Goal: Task Accomplishment & Management: Manage account settings

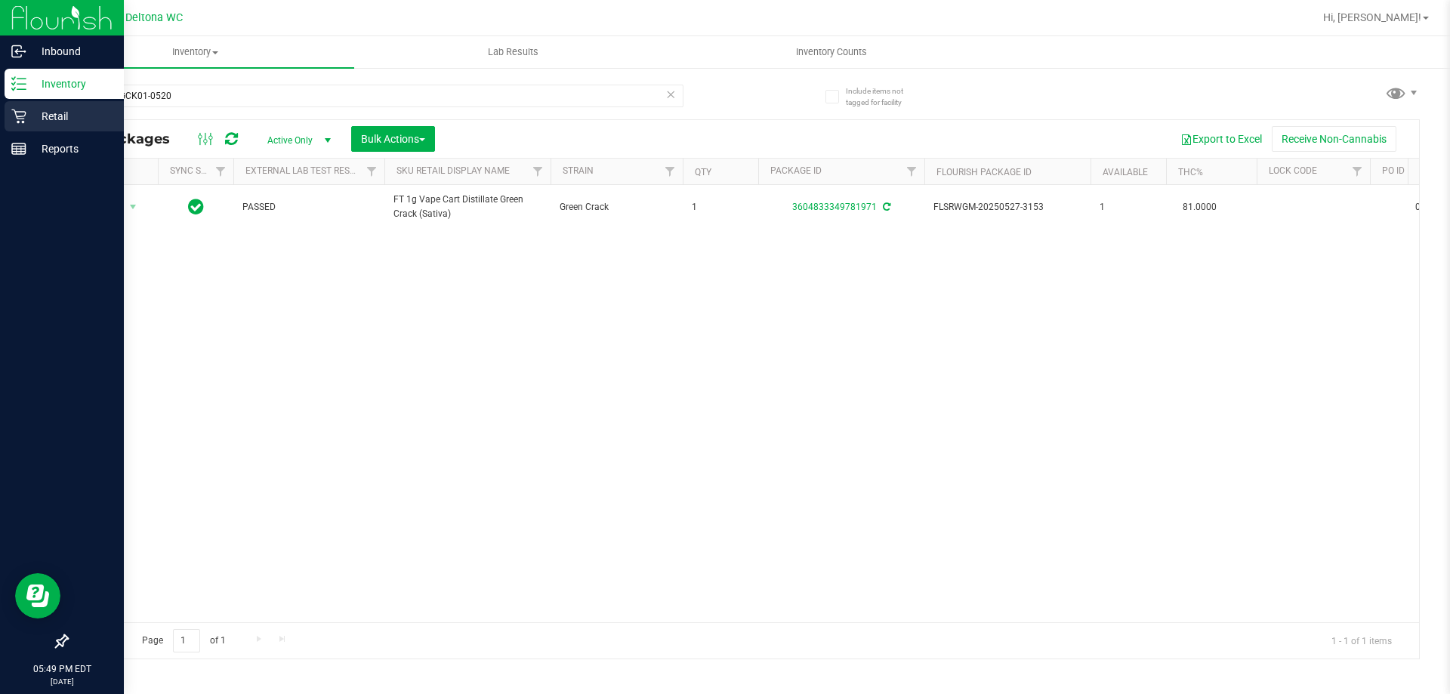
click at [25, 116] on icon at bounding box center [18, 116] width 14 height 14
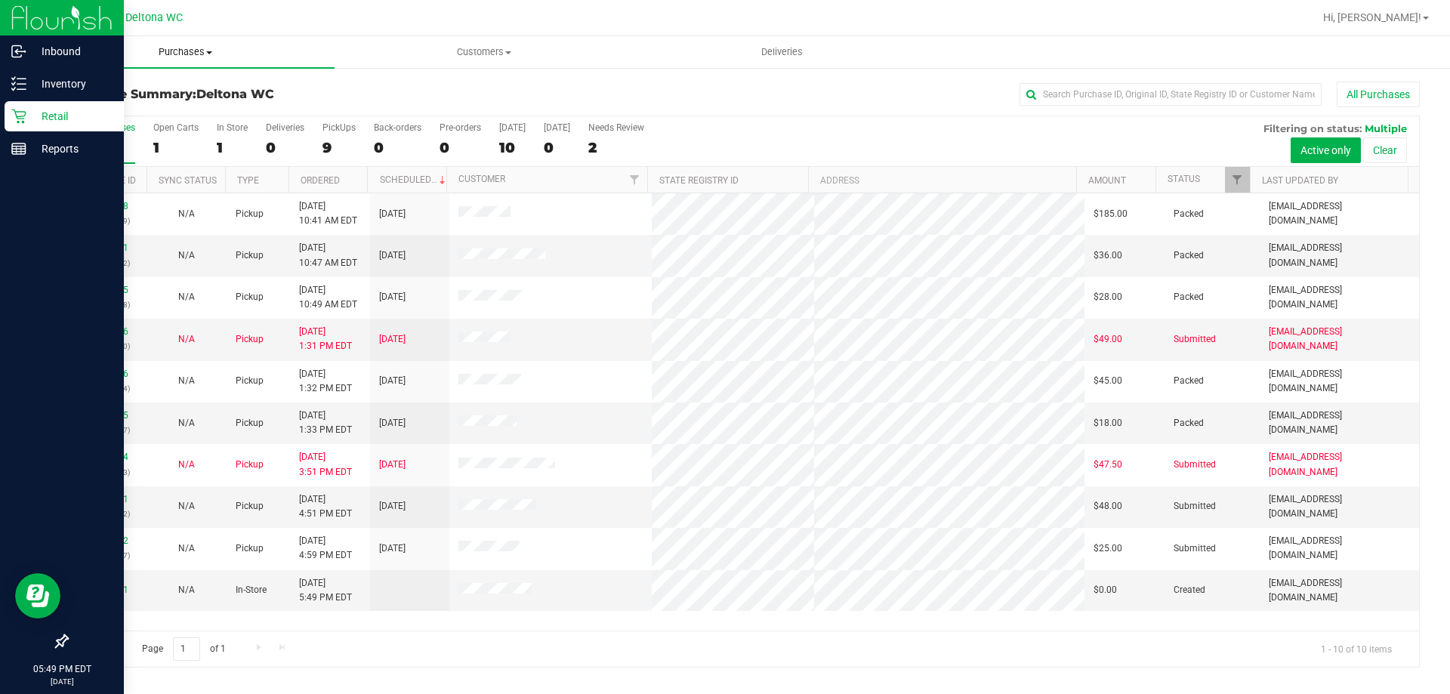
click at [201, 44] on uib-tab-heading "Purchases Summary of purchases Fulfillment All purchases" at bounding box center [185, 52] width 298 height 32
click at [159, 108] on li "Fulfillment" at bounding box center [185, 109] width 298 height 18
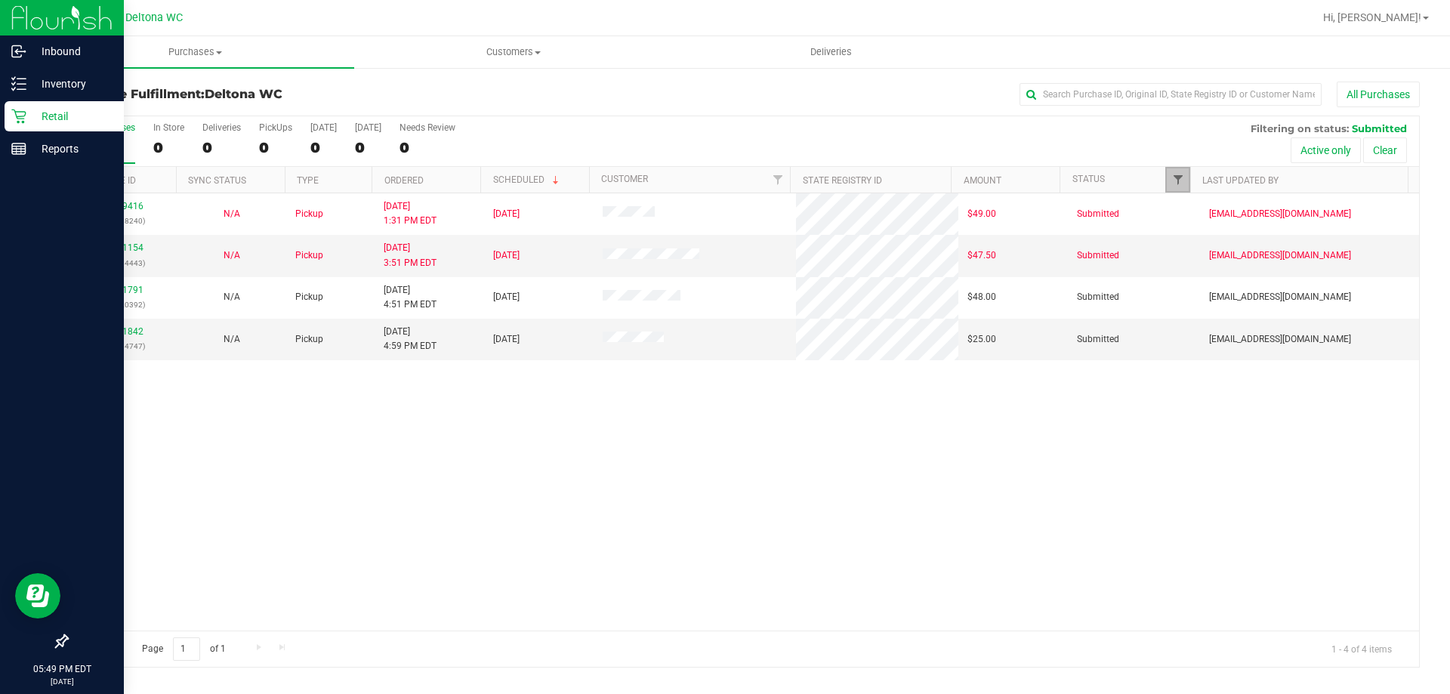
click at [1183, 174] on span "Filter" at bounding box center [1178, 180] width 12 height 12
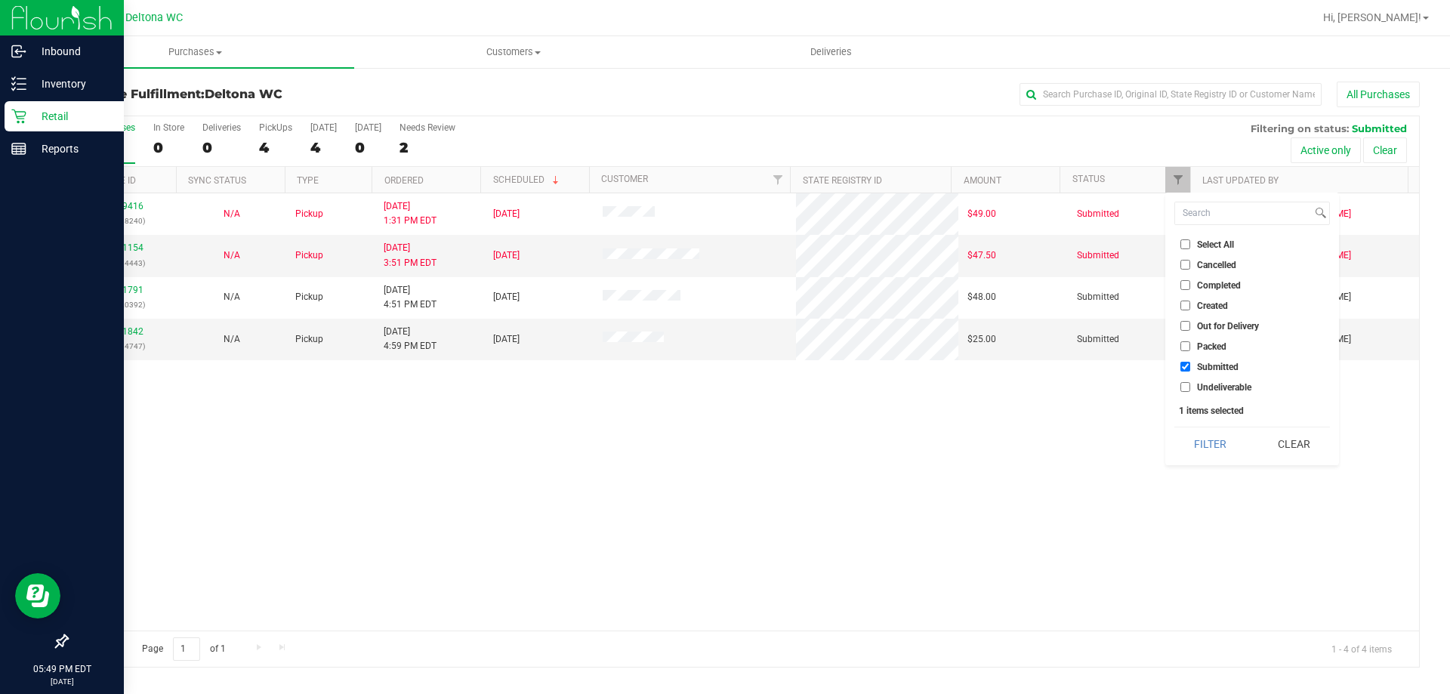
click at [1188, 347] on input "Packed" at bounding box center [1185, 346] width 10 height 10
checkbox input "true"
click at [1187, 362] on input "Submitted" at bounding box center [1185, 367] width 10 height 10
checkbox input "false"
click at [1213, 448] on button "Filter" at bounding box center [1210, 443] width 72 height 33
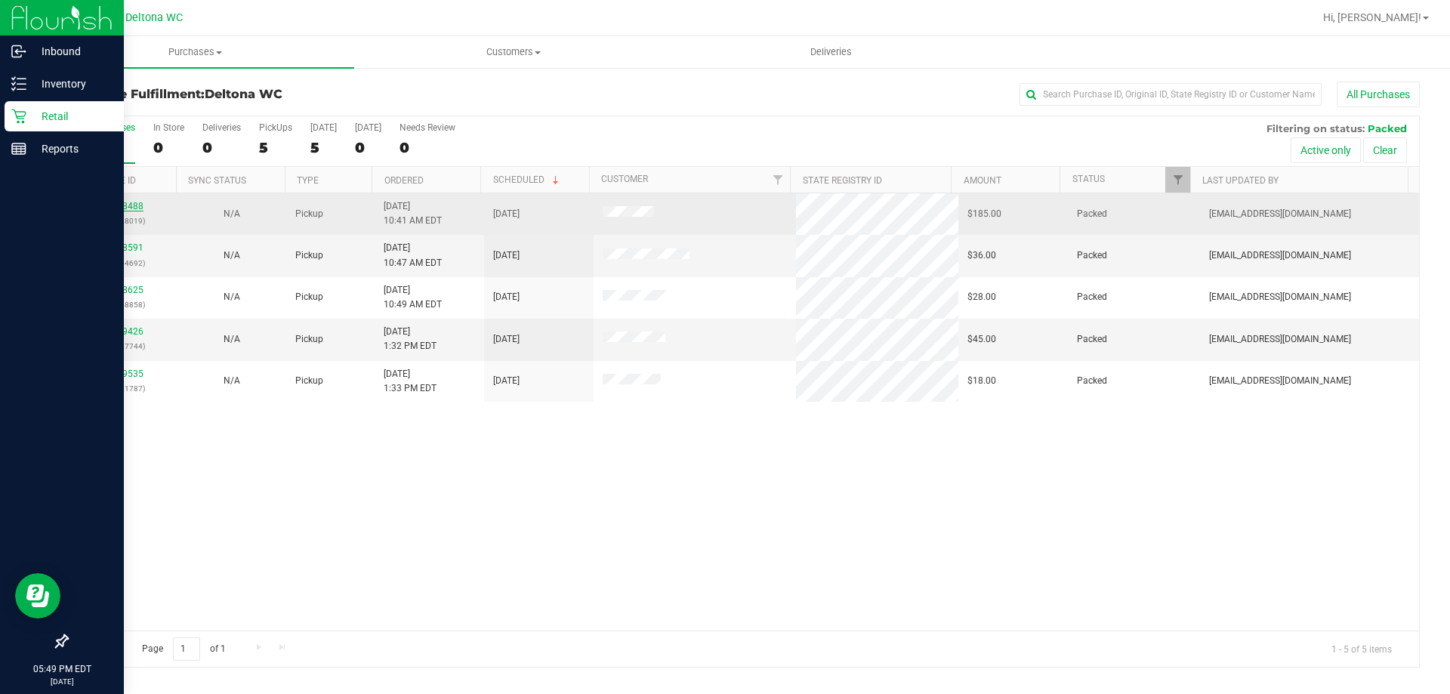
click at [116, 202] on link "12018488" at bounding box center [122, 206] width 42 height 11
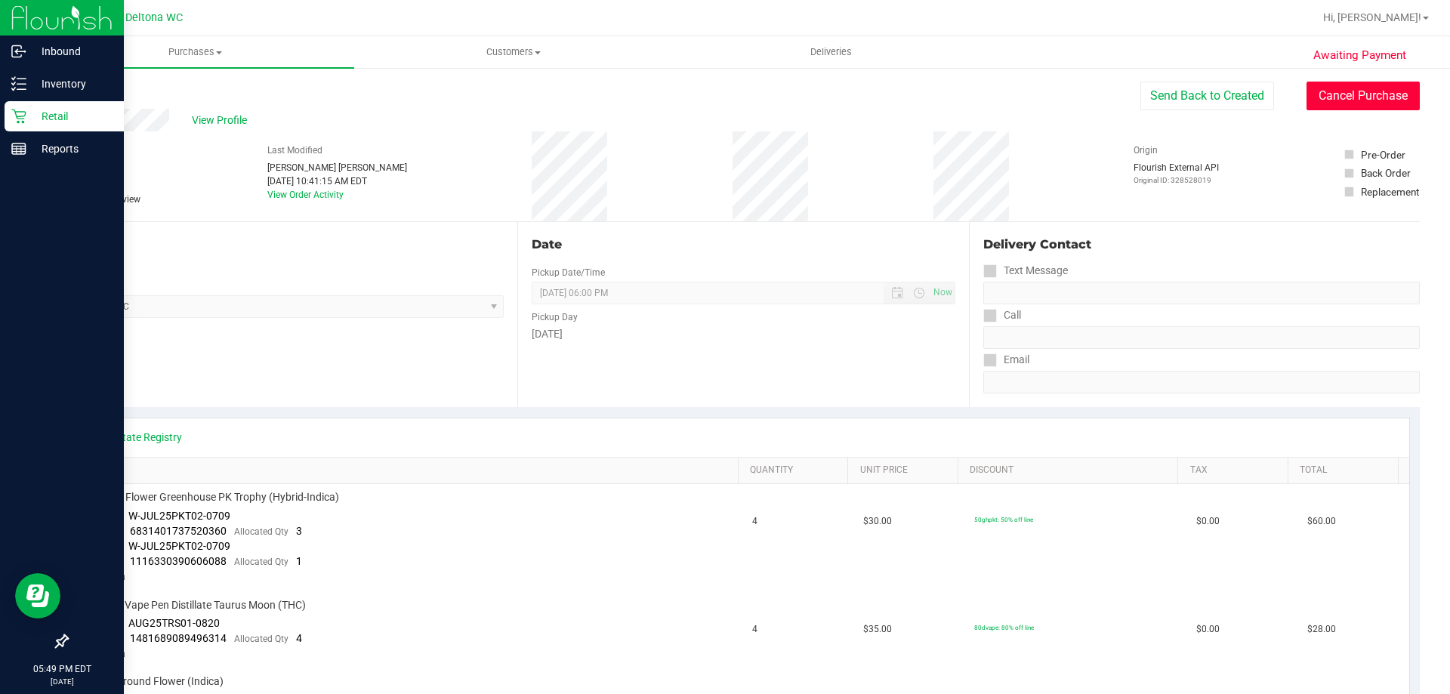
click at [1353, 91] on button "Cancel Purchase" at bounding box center [1362, 96] width 113 height 29
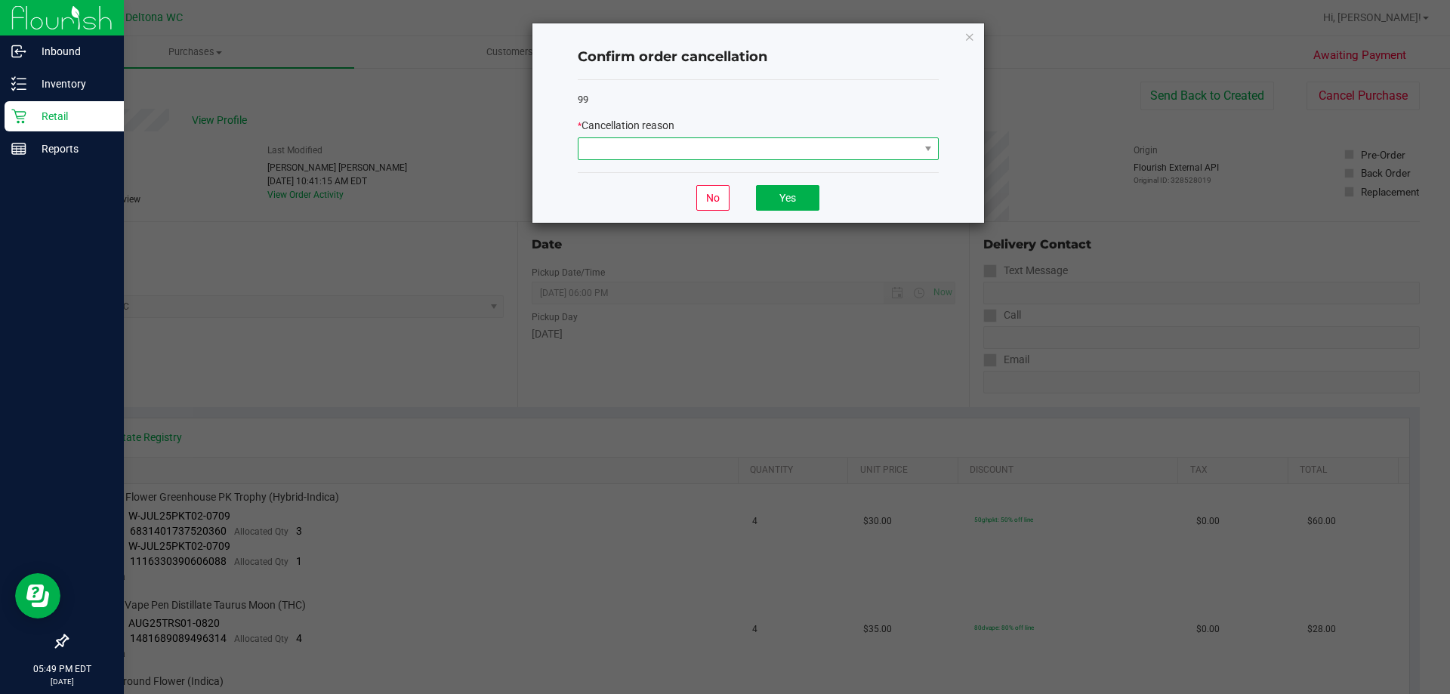
click at [842, 159] on span at bounding box center [748, 148] width 341 height 21
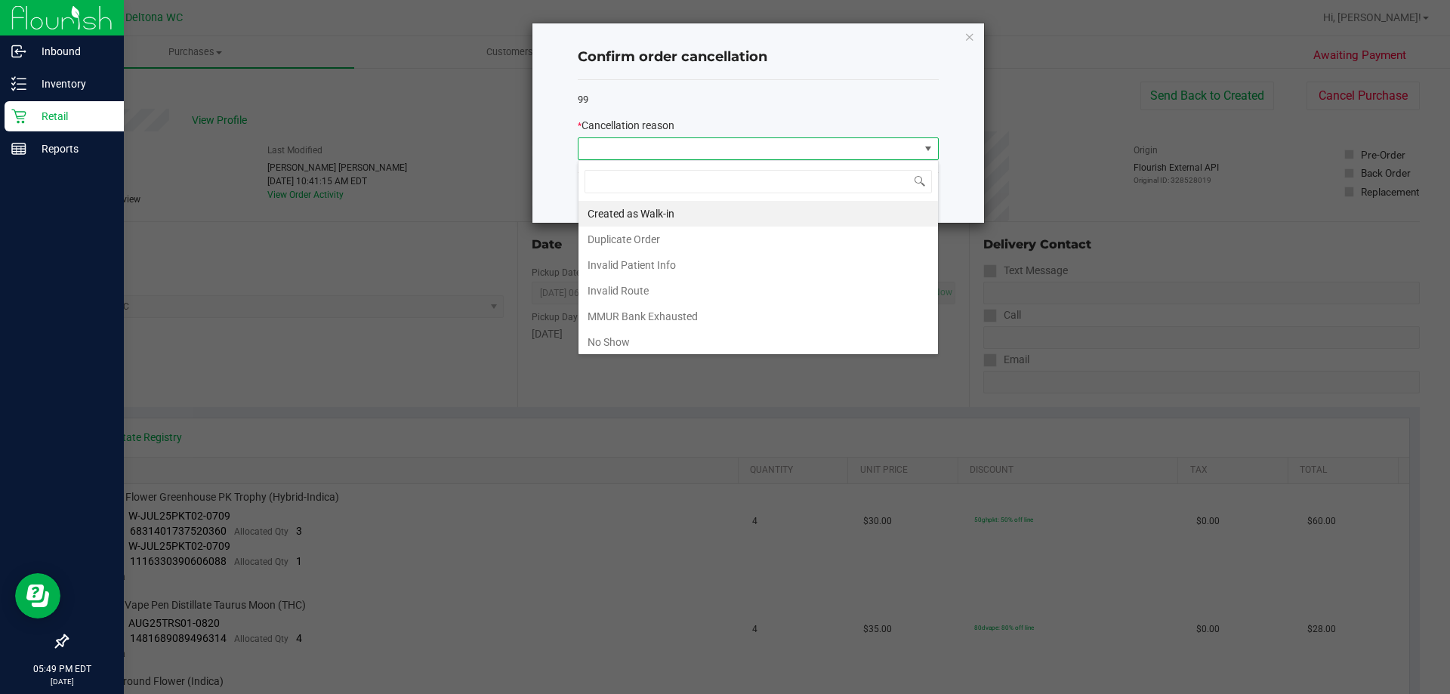
scroll to position [23, 361]
click at [732, 349] on li "No Show" at bounding box center [757, 342] width 359 height 26
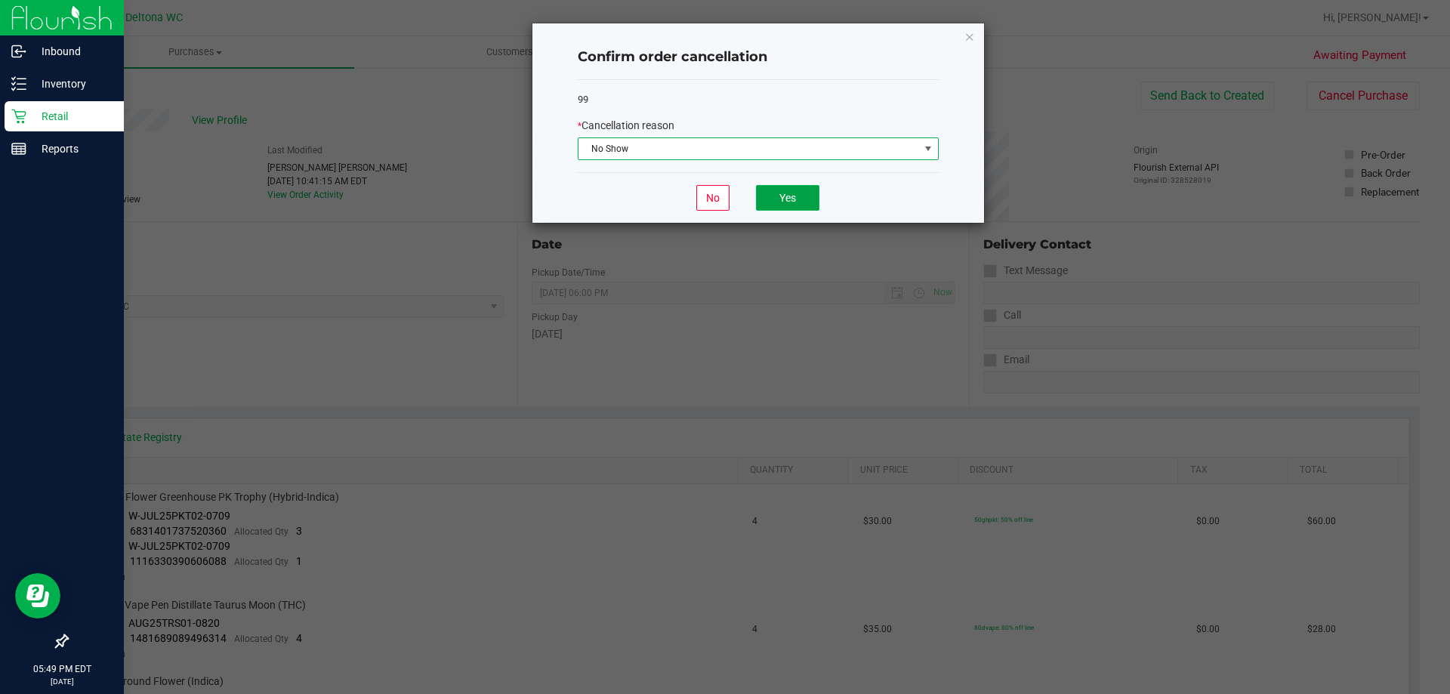
click at [798, 205] on button "Yes" at bounding box center [787, 198] width 63 height 26
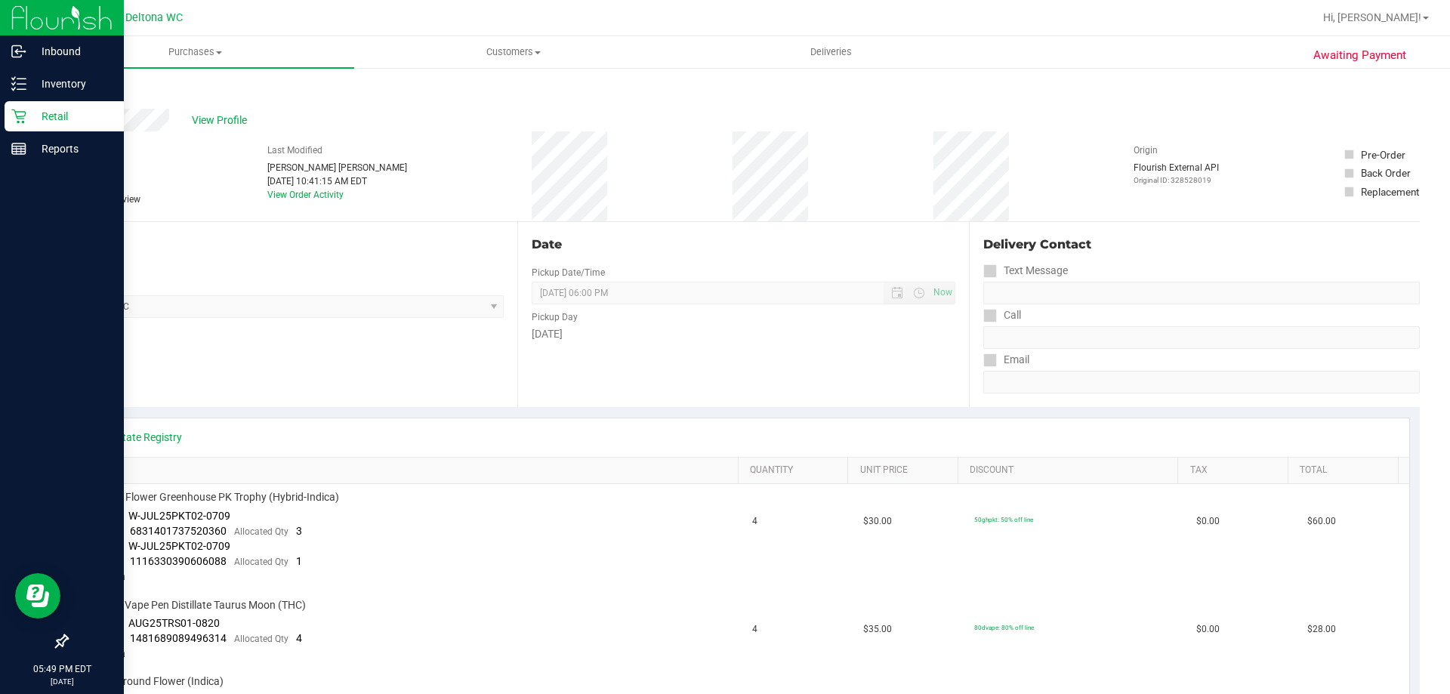
click at [86, 85] on div "Back" at bounding box center [77, 91] width 23 height 18
click at [87, 91] on link "Back" at bounding box center [77, 90] width 23 height 11
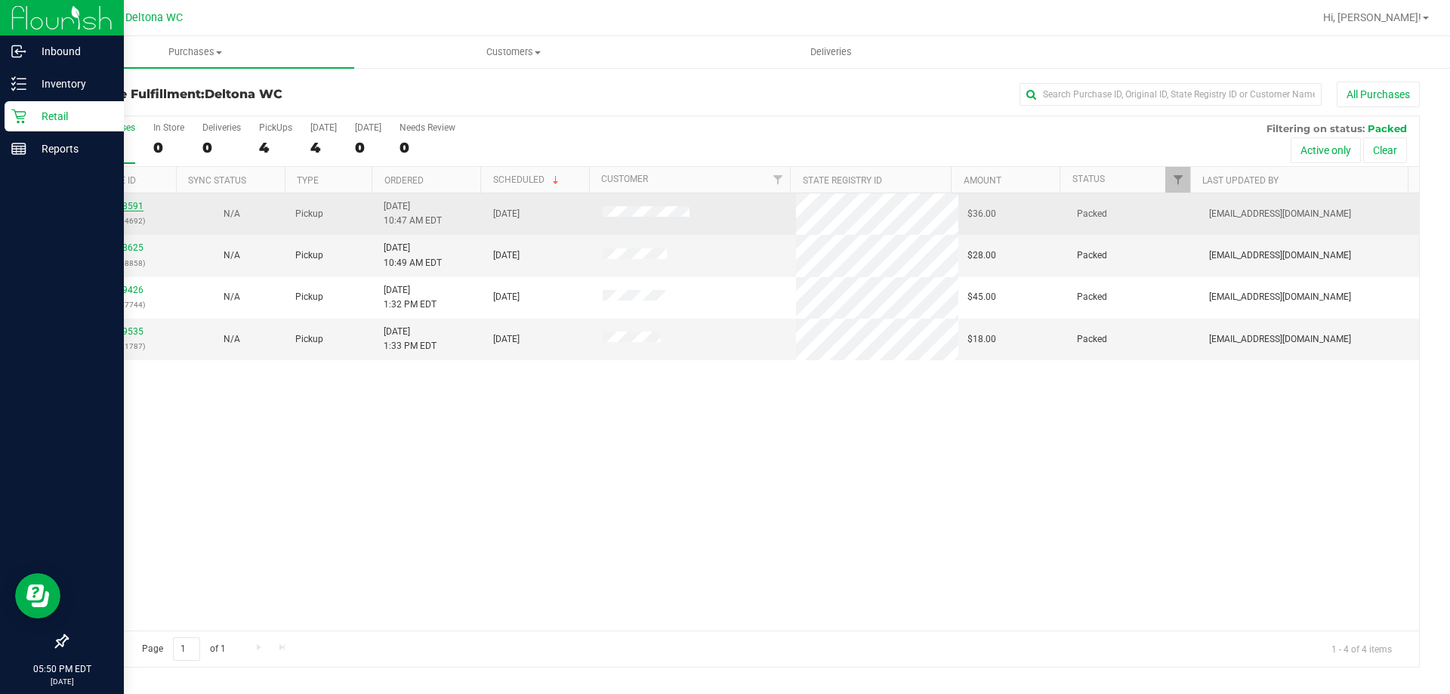
click at [122, 202] on link "12018591" at bounding box center [122, 206] width 42 height 11
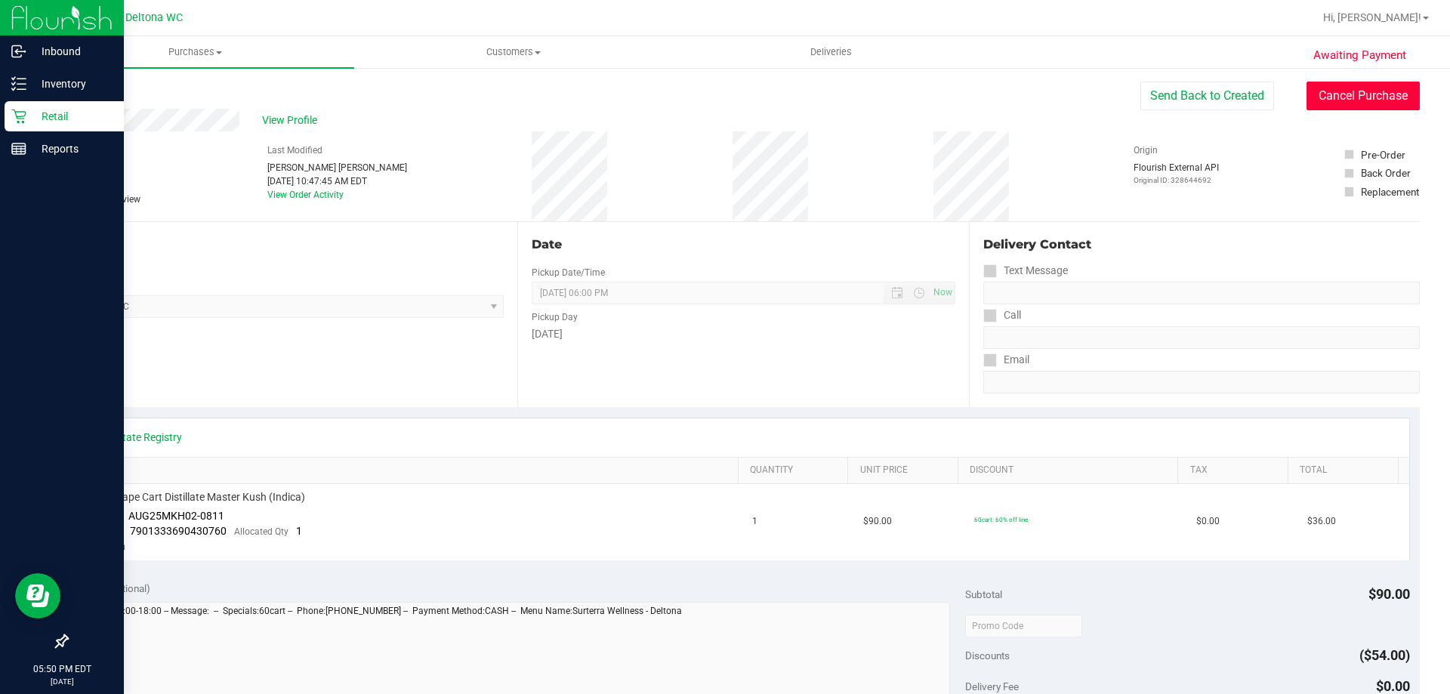
click at [1319, 95] on button "Cancel Purchase" at bounding box center [1362, 96] width 113 height 29
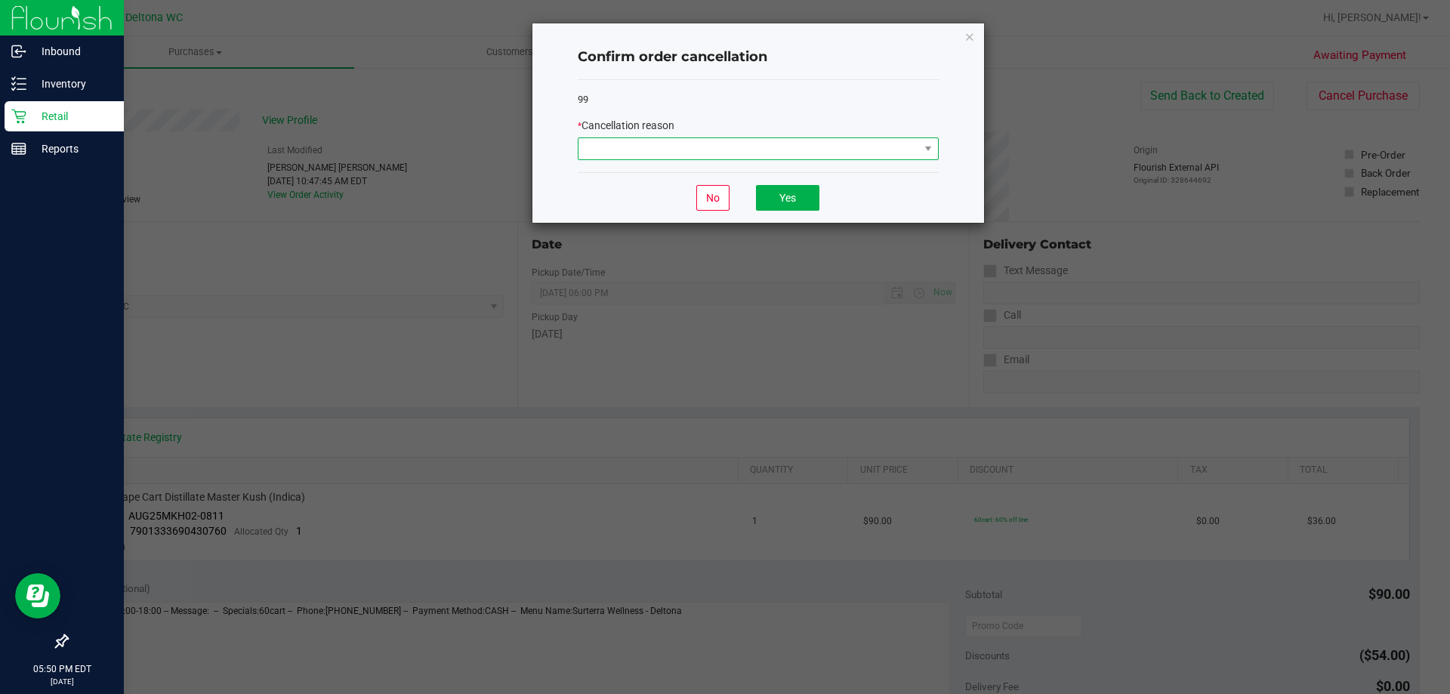
click at [612, 146] on span at bounding box center [748, 148] width 341 height 21
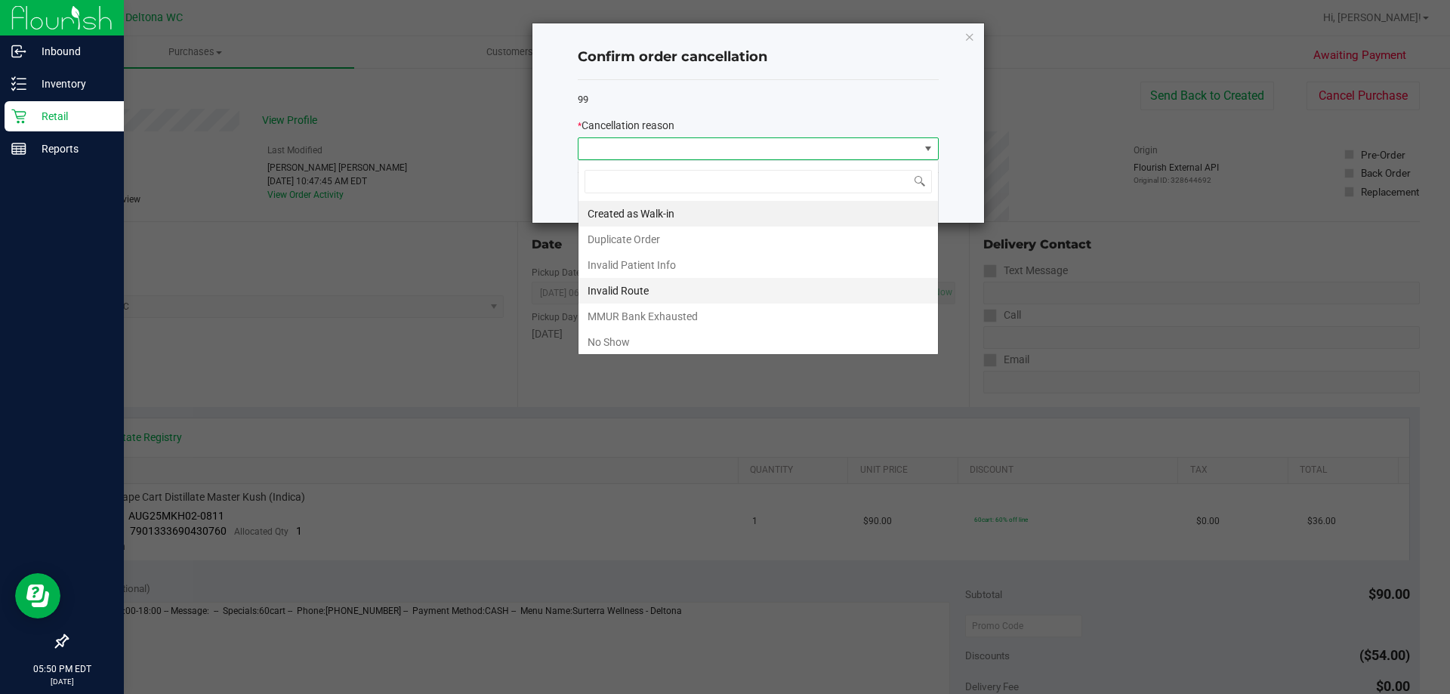
scroll to position [23, 361]
click at [645, 334] on li "No Show" at bounding box center [757, 342] width 359 height 26
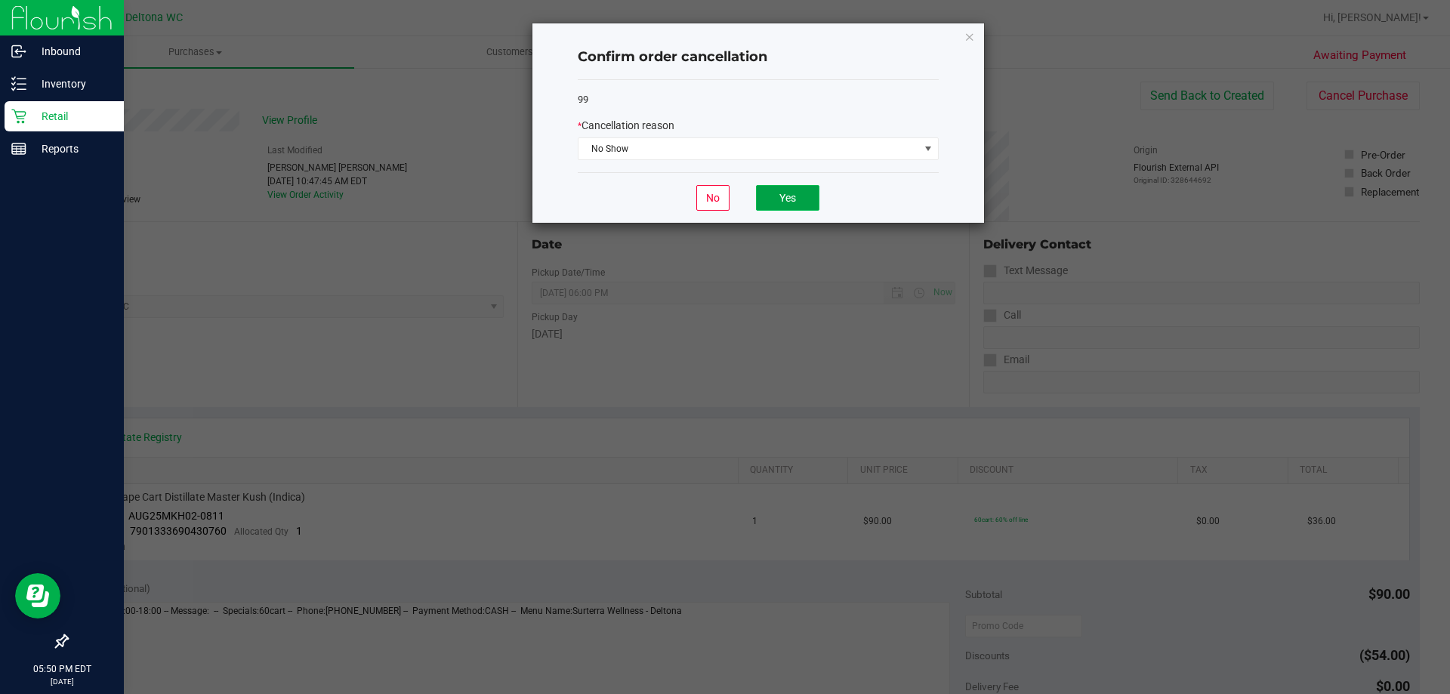
click at [793, 196] on button "Yes" at bounding box center [787, 198] width 63 height 26
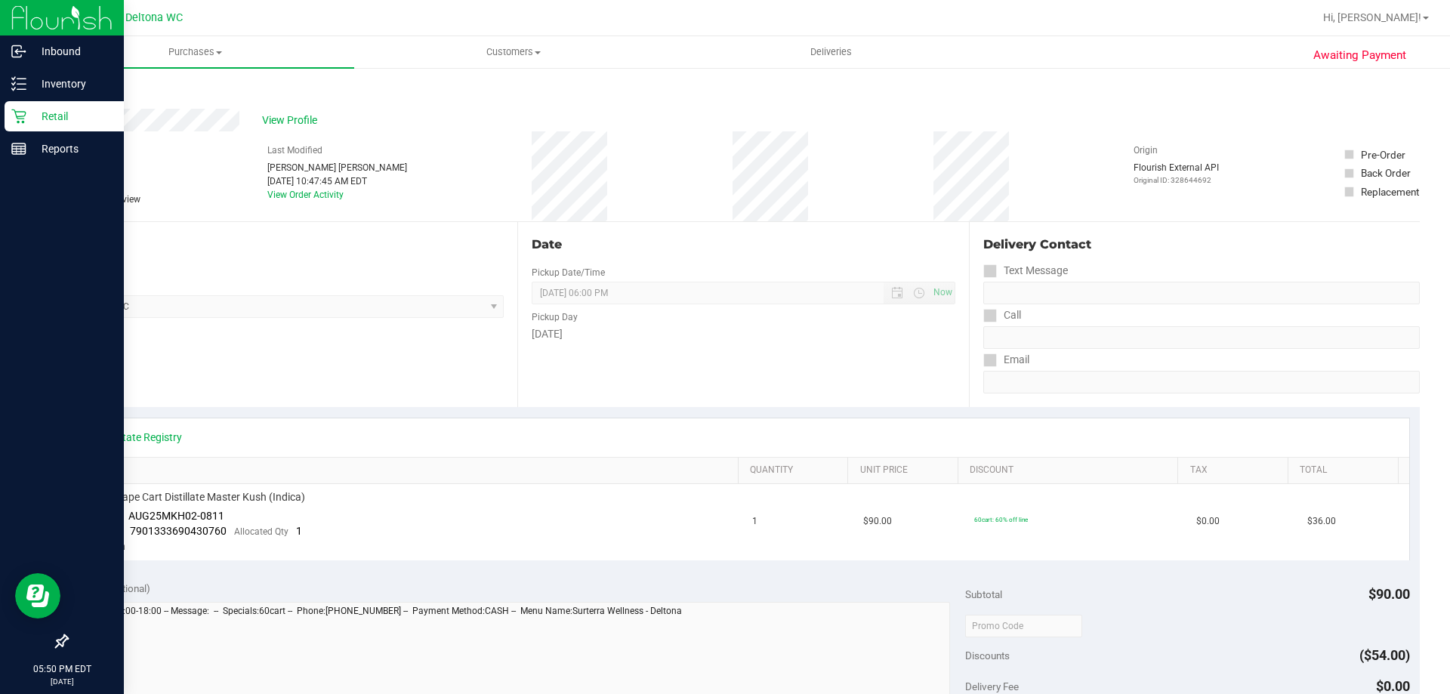
click at [85, 88] on link "Back" at bounding box center [77, 90] width 23 height 11
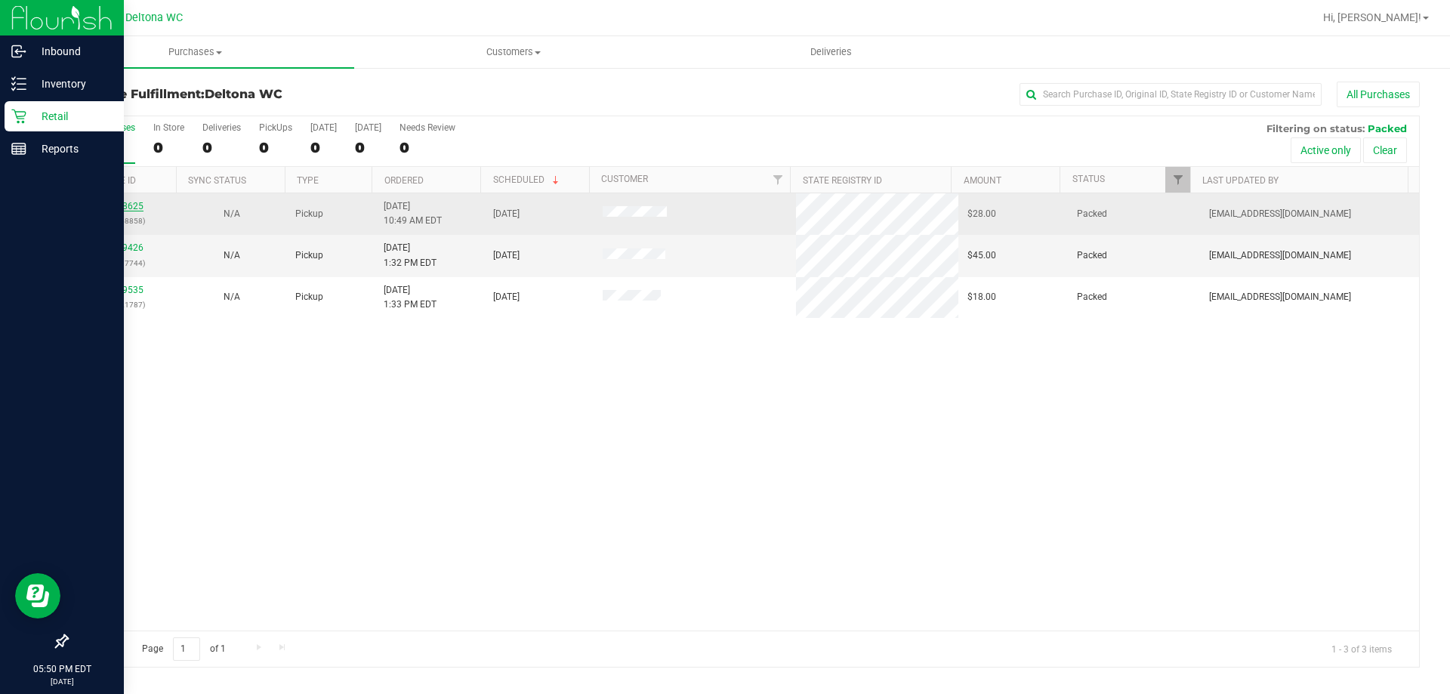
click at [123, 206] on link "12018625" at bounding box center [122, 206] width 42 height 11
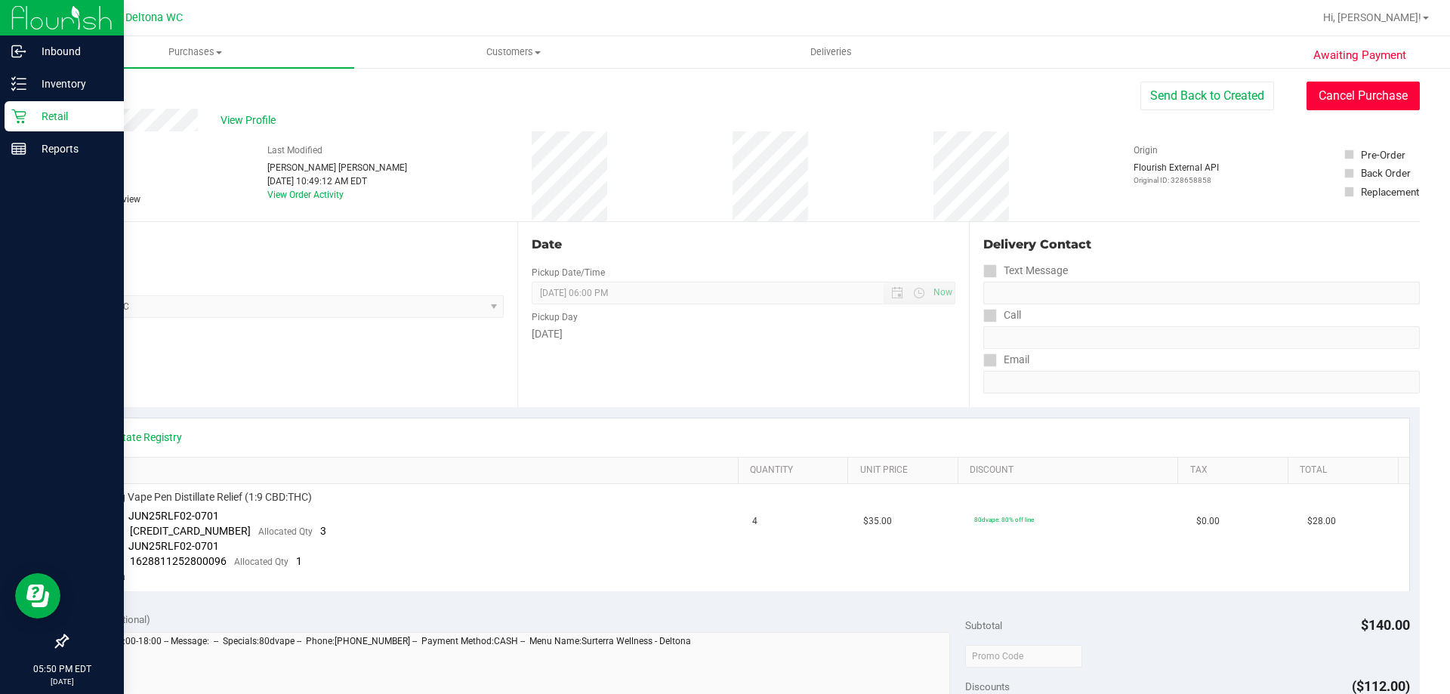
click at [1382, 106] on button "Cancel Purchase" at bounding box center [1362, 96] width 113 height 29
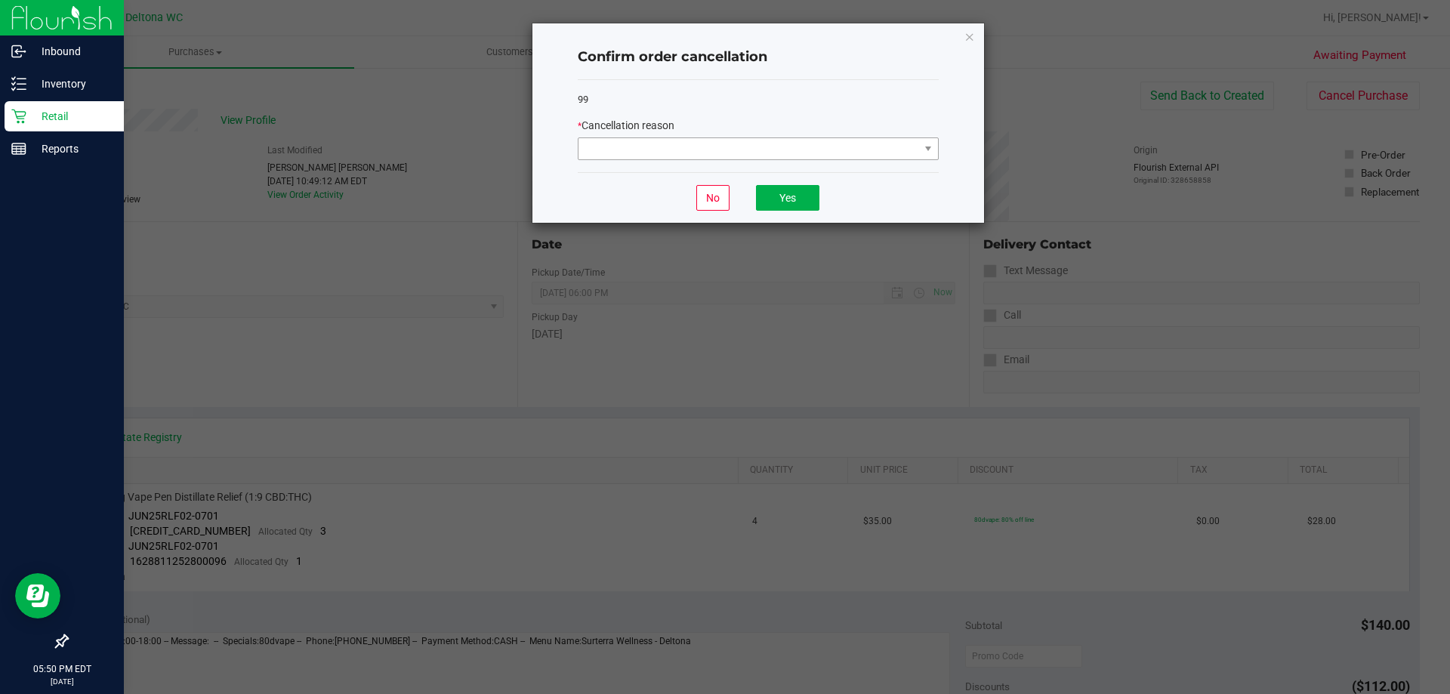
click at [788, 163] on div "99 * Cancellation reason" at bounding box center [758, 126] width 361 height 93
click at [798, 153] on span at bounding box center [748, 148] width 341 height 21
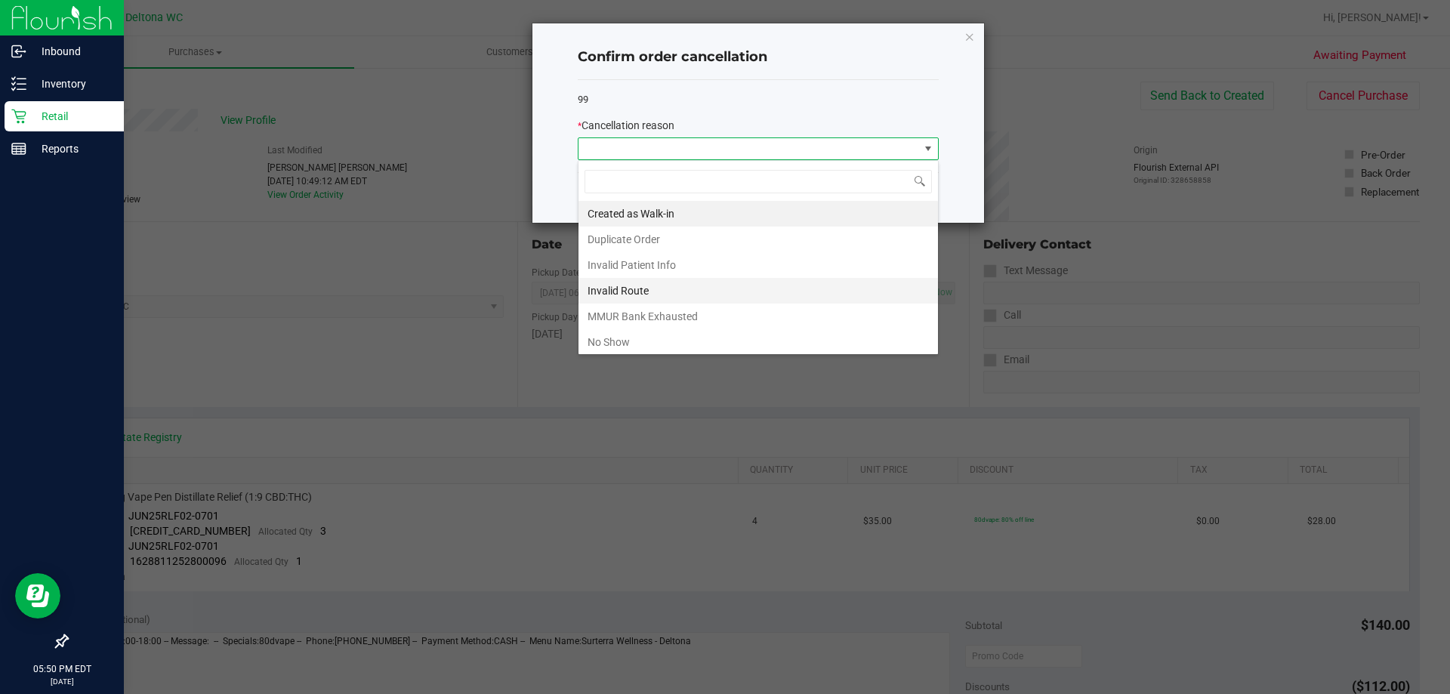
scroll to position [23, 361]
click at [732, 342] on li "No Show" at bounding box center [757, 342] width 359 height 26
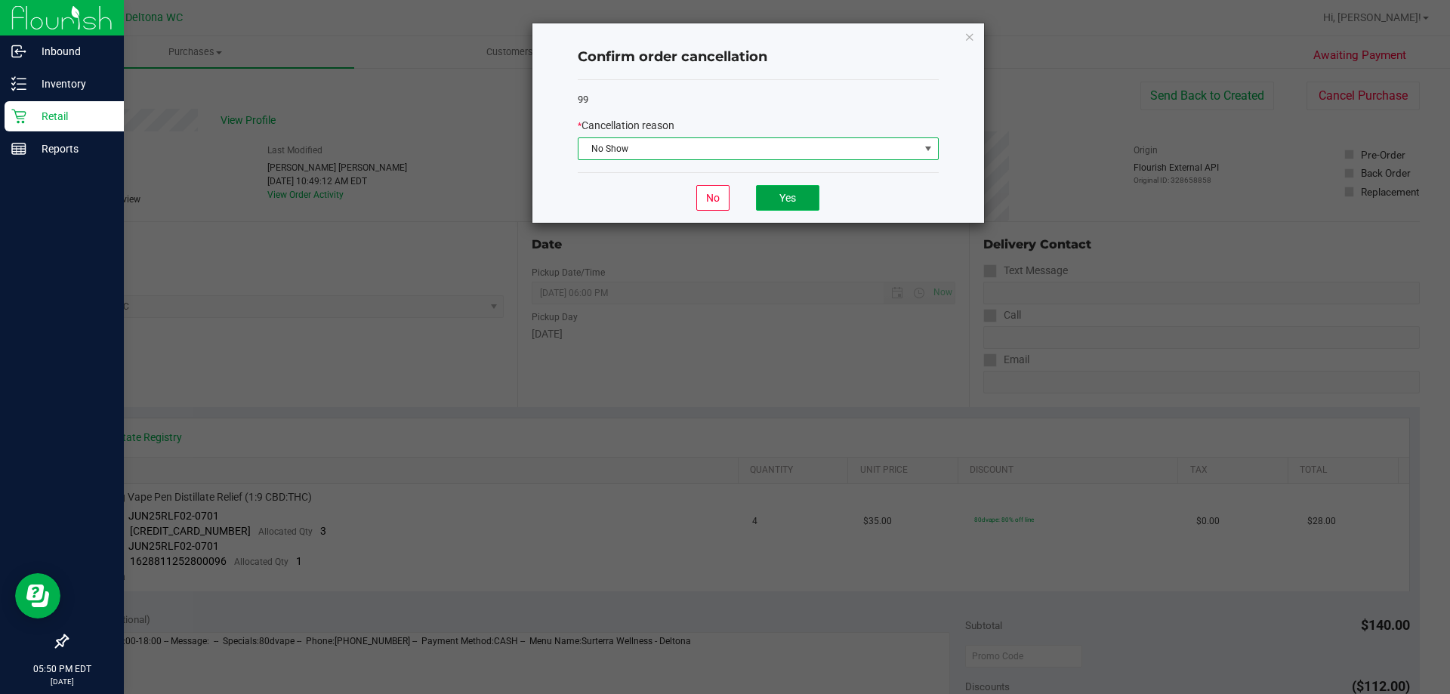
click at [781, 199] on button "Yes" at bounding box center [787, 198] width 63 height 26
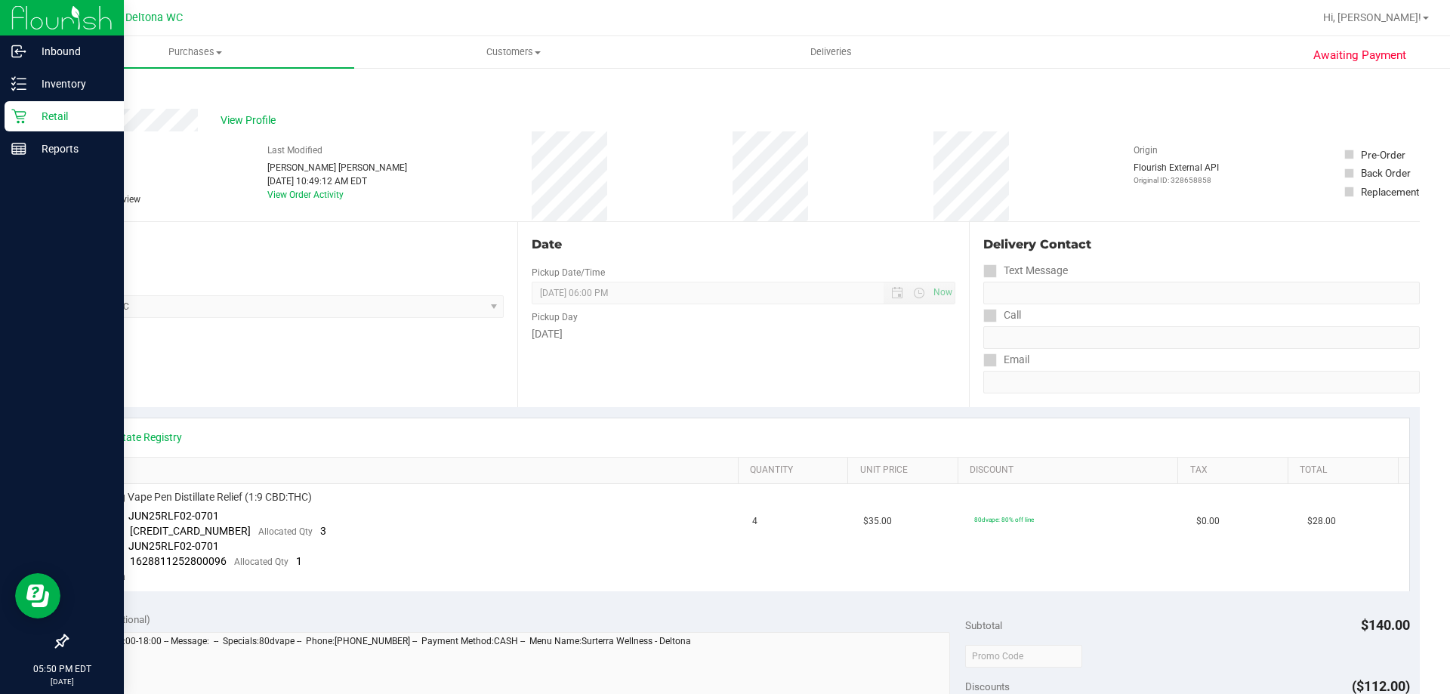
click at [76, 87] on link "Back" at bounding box center [77, 90] width 23 height 11
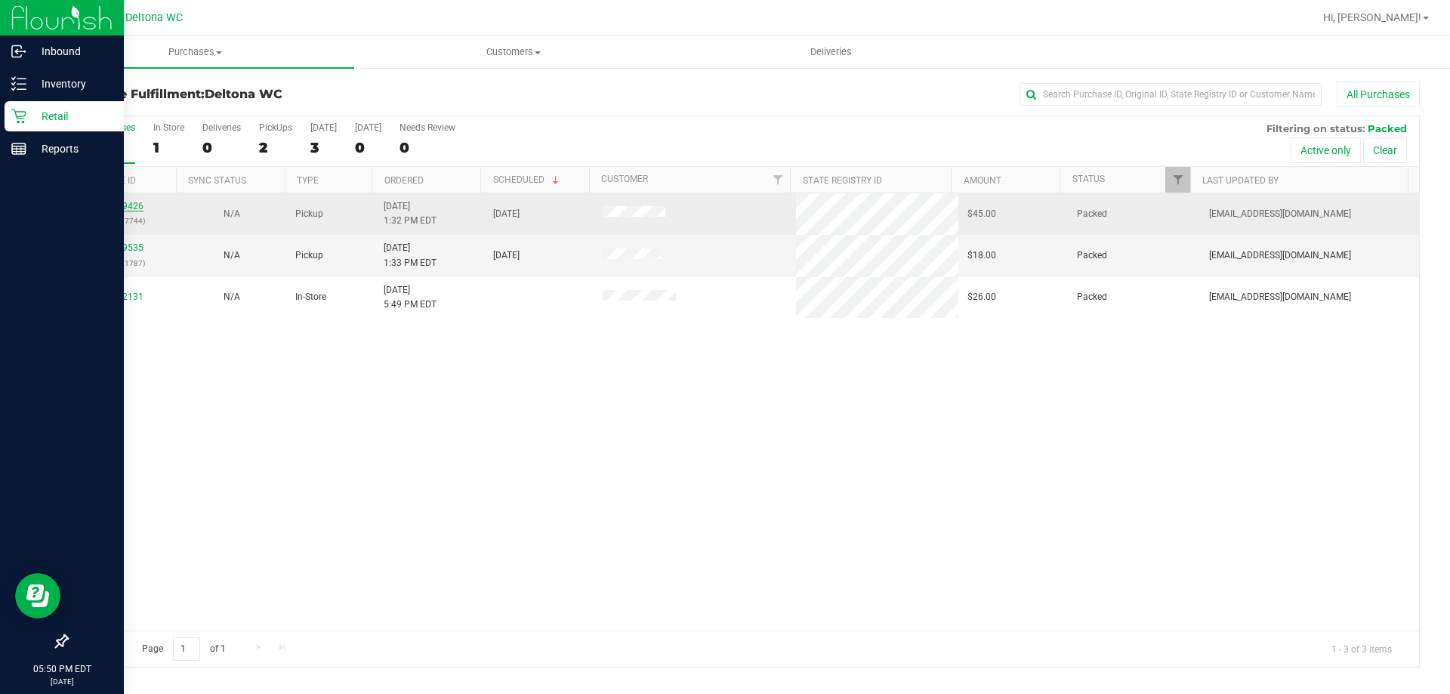
click at [124, 202] on link "12019426" at bounding box center [122, 206] width 42 height 11
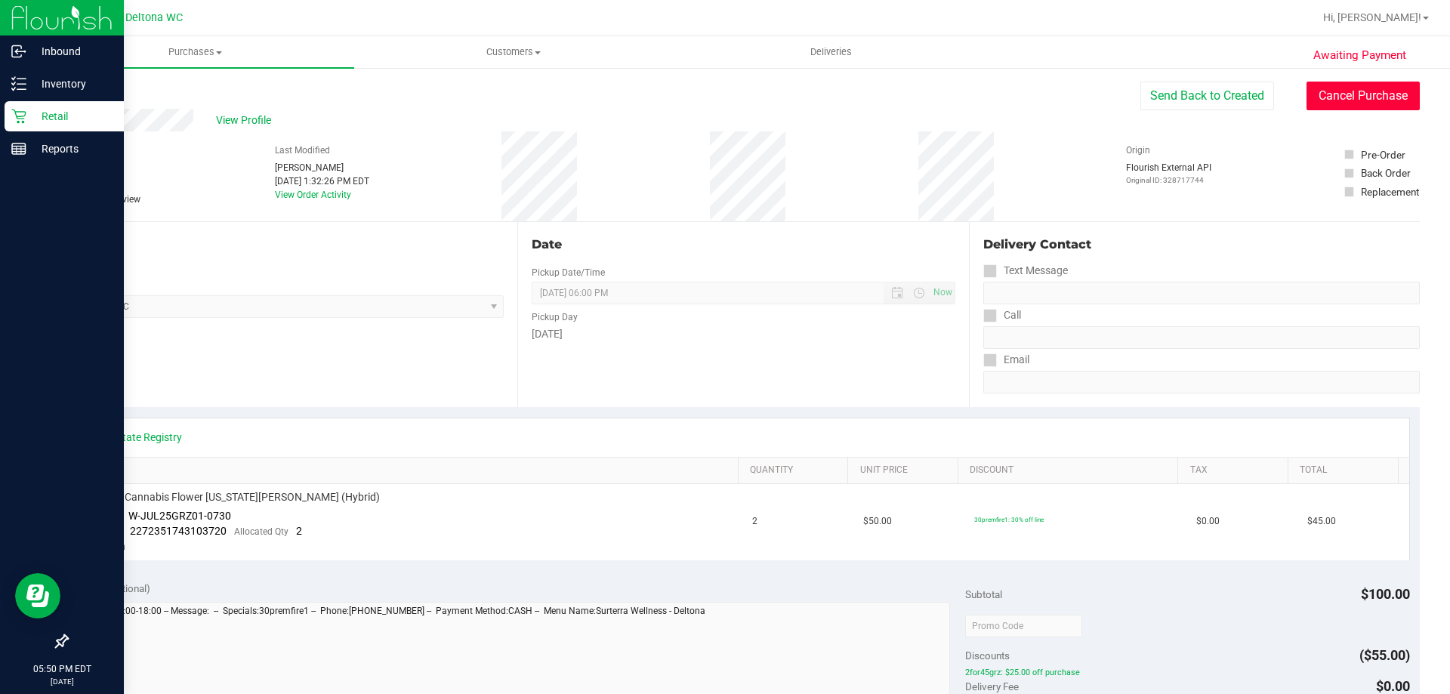
click at [1359, 98] on button "Cancel Purchase" at bounding box center [1362, 96] width 113 height 29
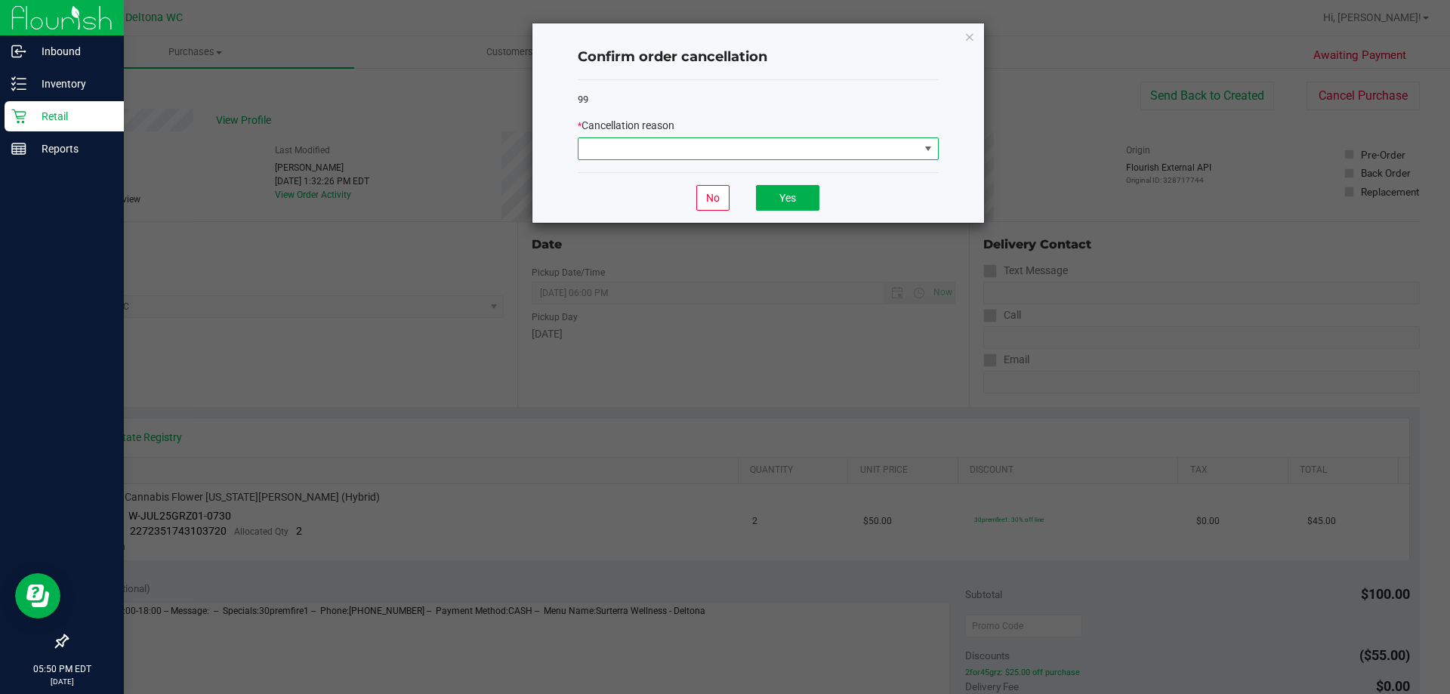
click at [852, 148] on span at bounding box center [748, 148] width 341 height 21
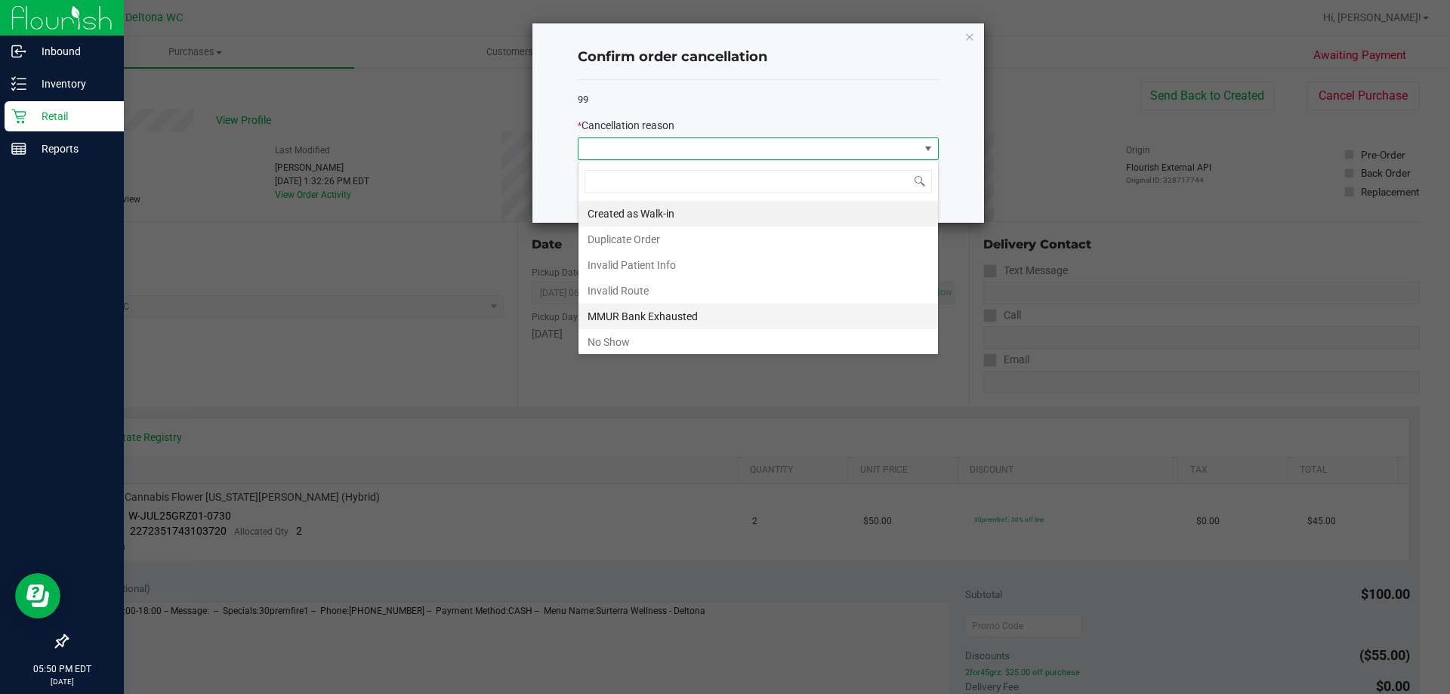
scroll to position [23, 361]
click at [719, 338] on li "No Show" at bounding box center [757, 342] width 359 height 26
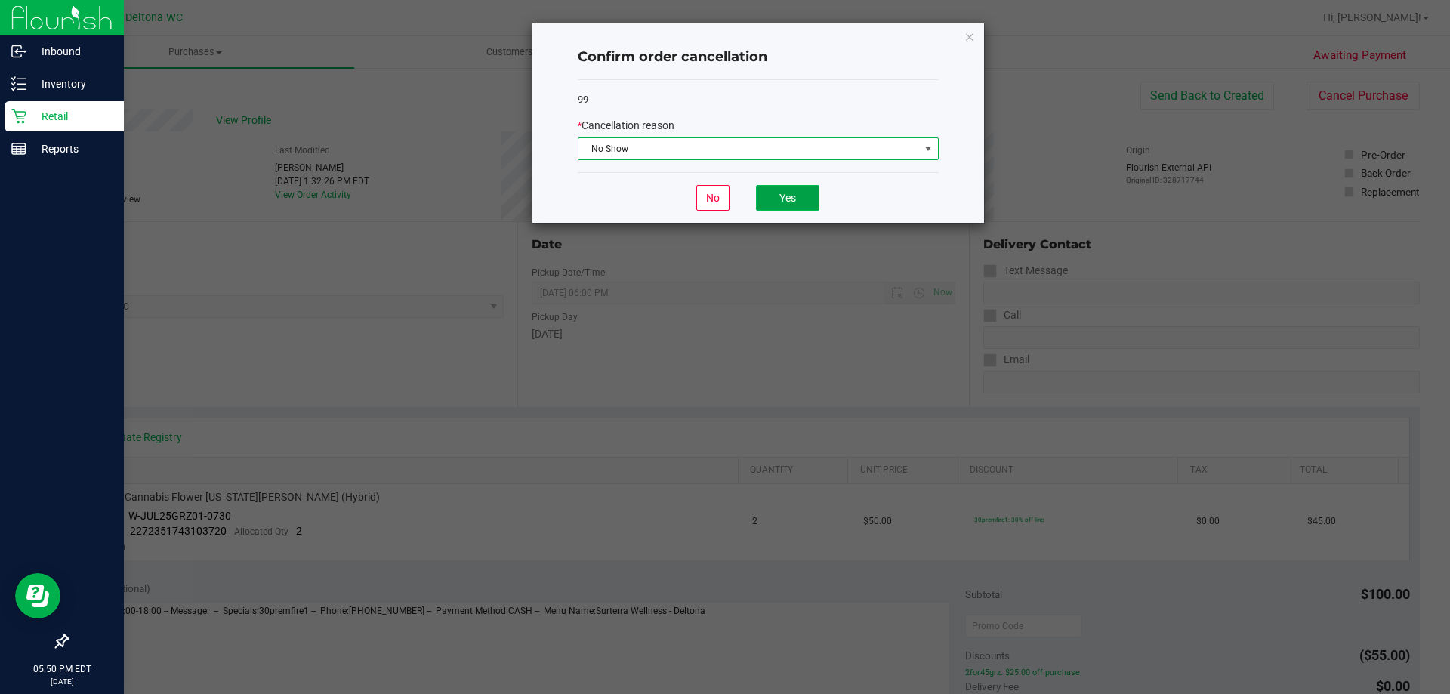
click at [785, 198] on button "Yes" at bounding box center [787, 198] width 63 height 26
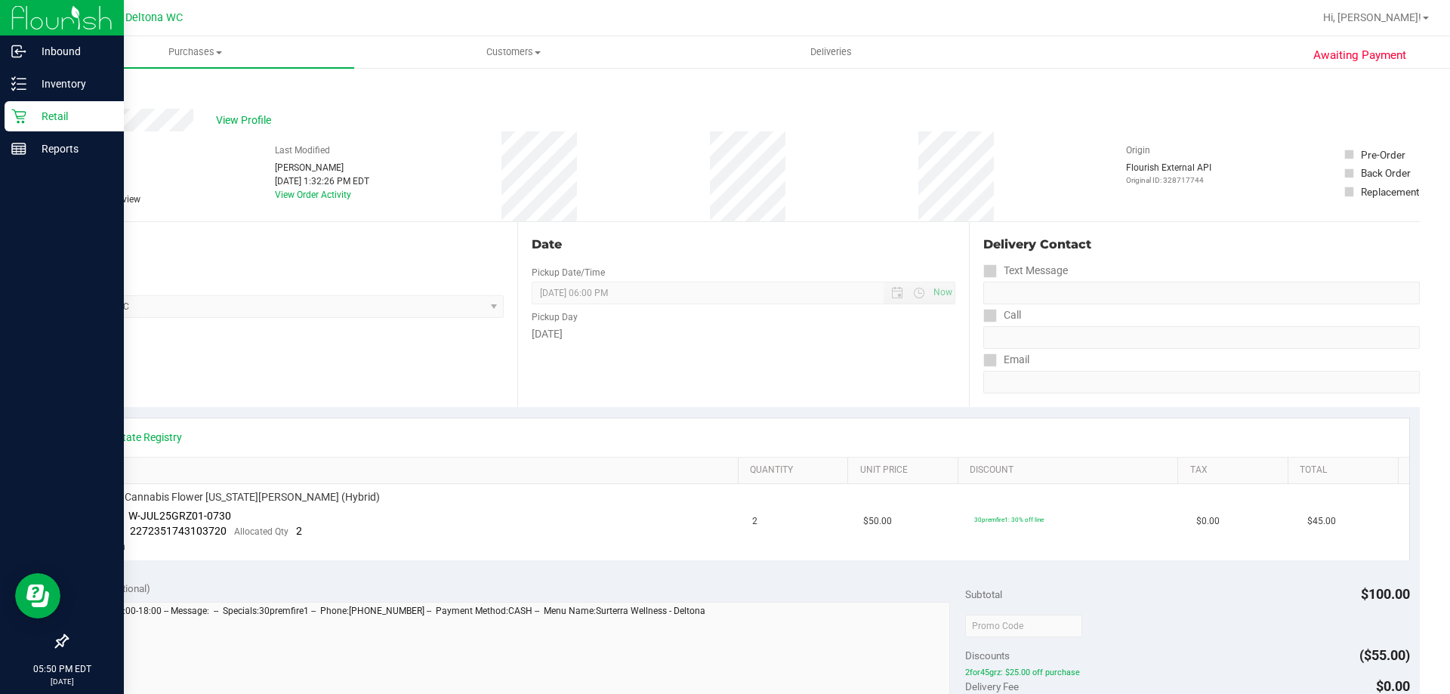
click at [59, 85] on div "Awaiting Payment Back View Profile # 12019426 BioTrack ID: - Cancelled Needs re…" at bounding box center [742, 645] width 1413 height 1158
click at [66, 88] on div "Awaiting Payment Back View Profile # 12019426 BioTrack ID: - Cancelled Needs re…" at bounding box center [742, 645] width 1413 height 1158
click at [71, 88] on link "Back" at bounding box center [77, 90] width 23 height 11
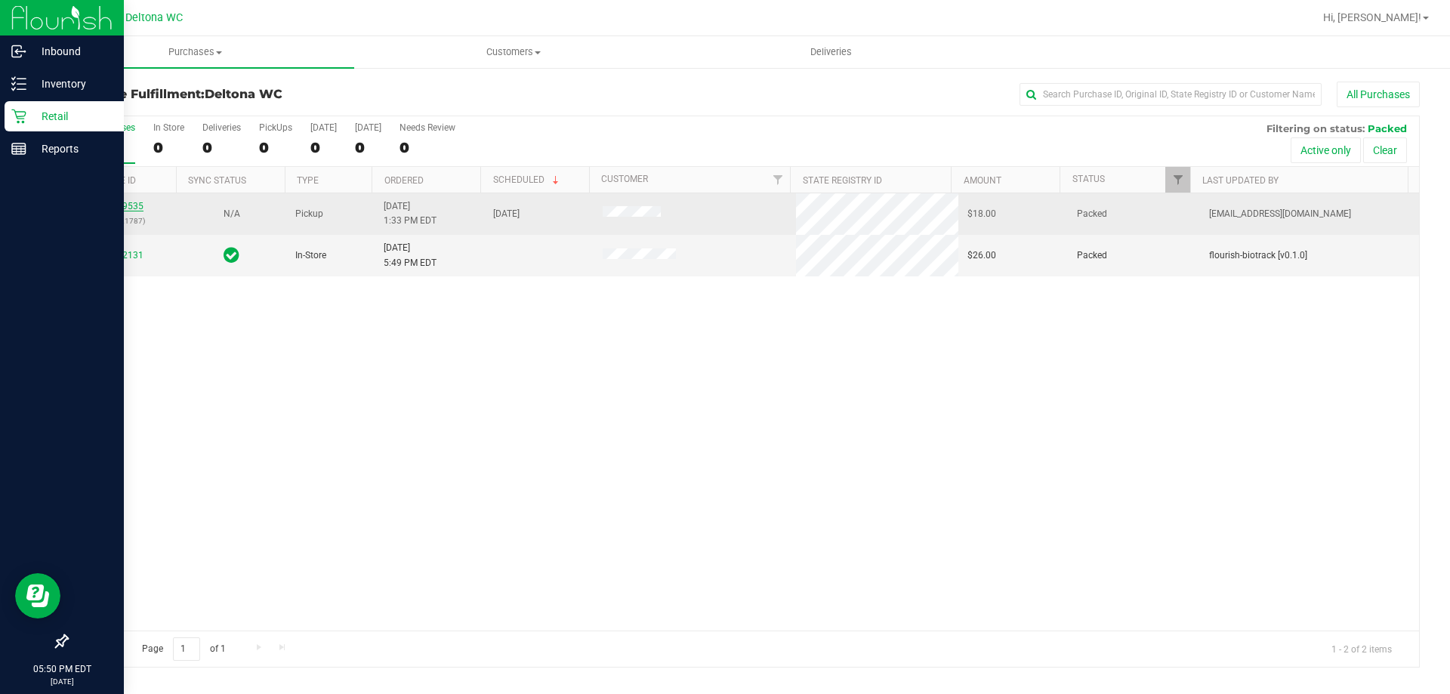
click at [111, 205] on link "12019535" at bounding box center [122, 206] width 42 height 11
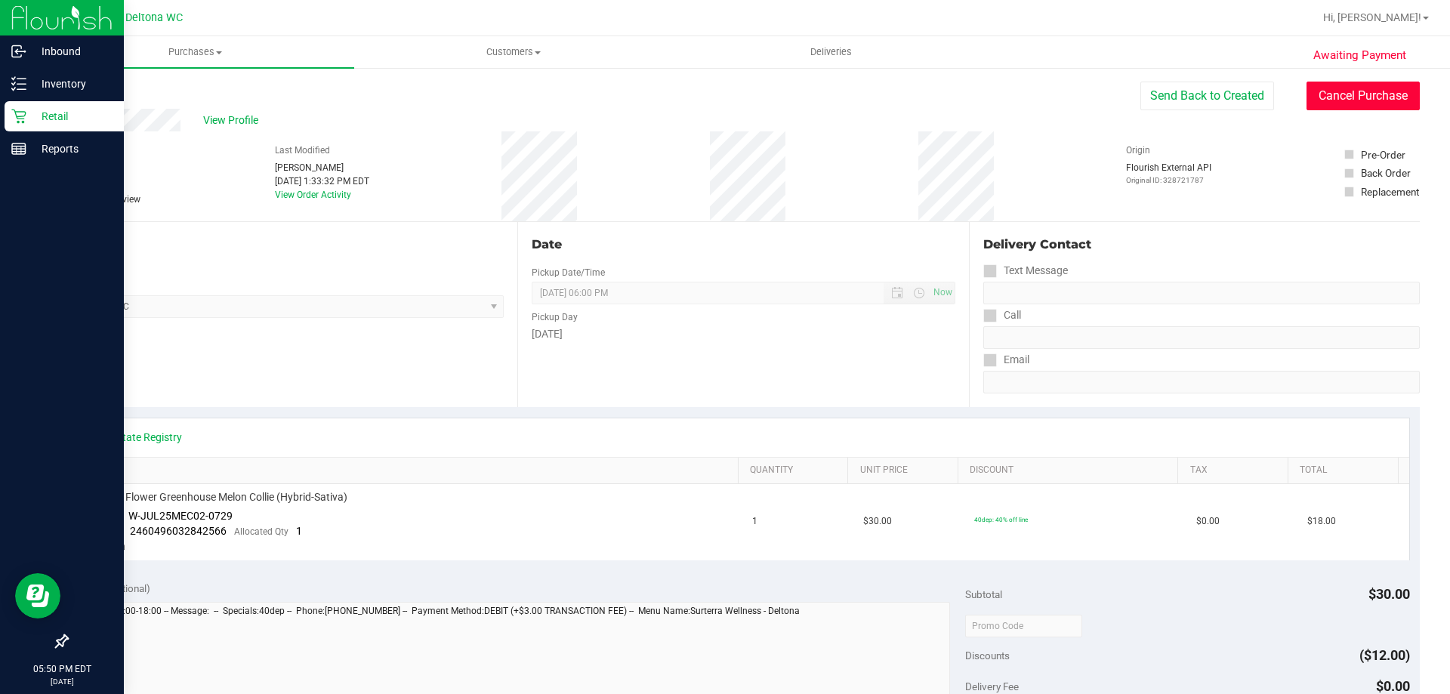
click at [1372, 94] on button "Cancel Purchase" at bounding box center [1362, 96] width 113 height 29
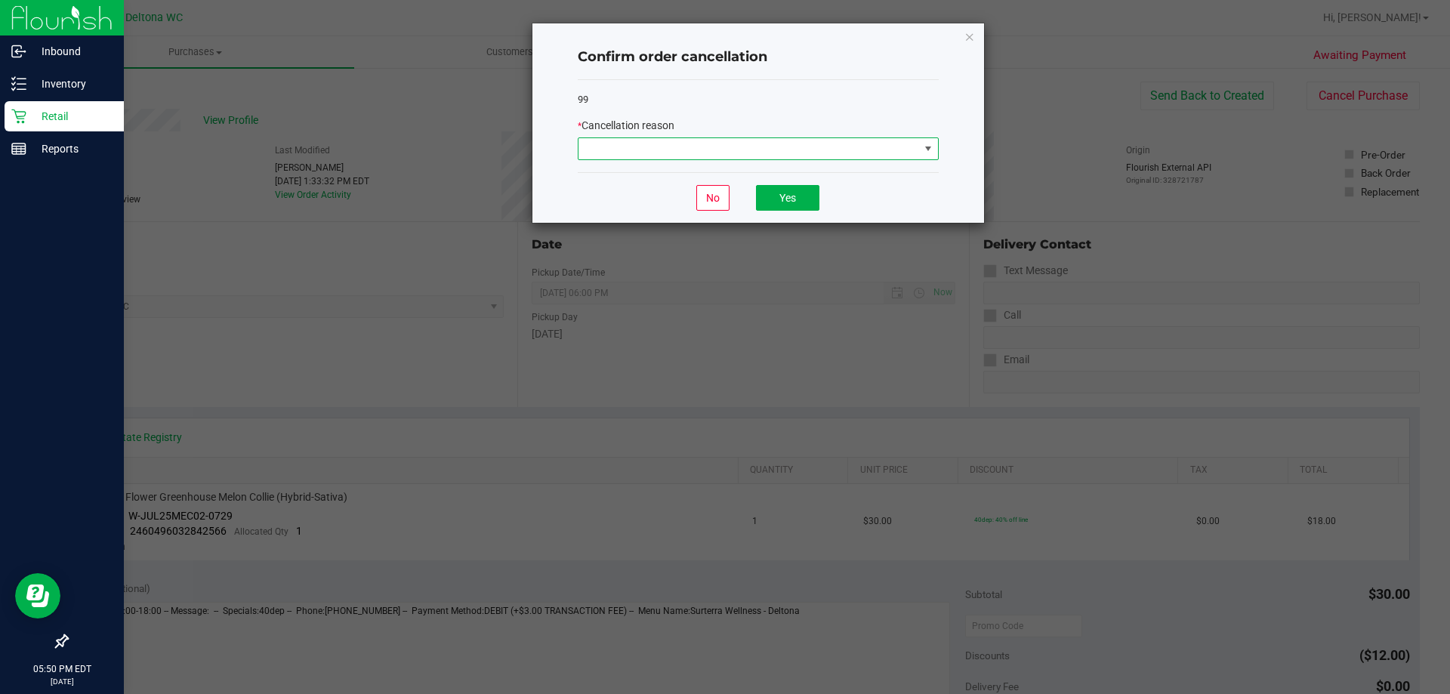
click at [769, 155] on span at bounding box center [748, 148] width 341 height 21
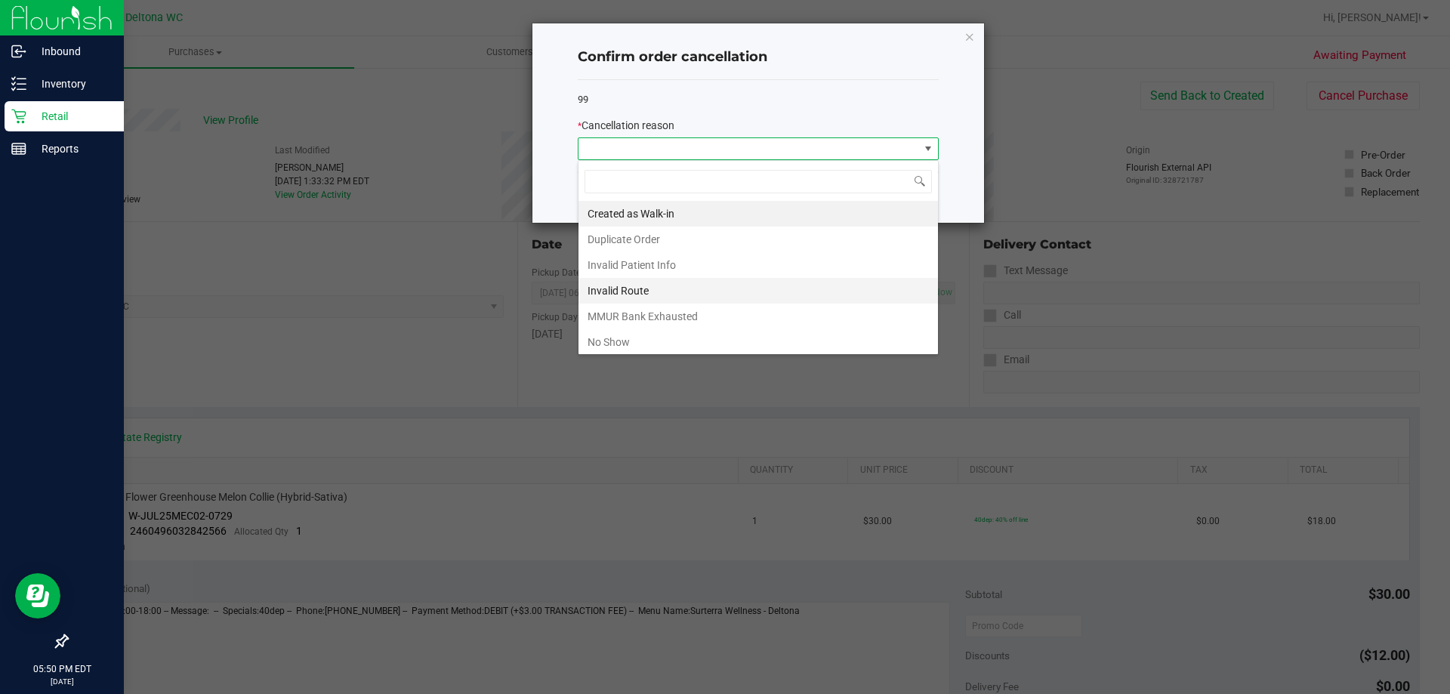
scroll to position [23, 361]
click at [741, 341] on li "No Show" at bounding box center [757, 342] width 359 height 26
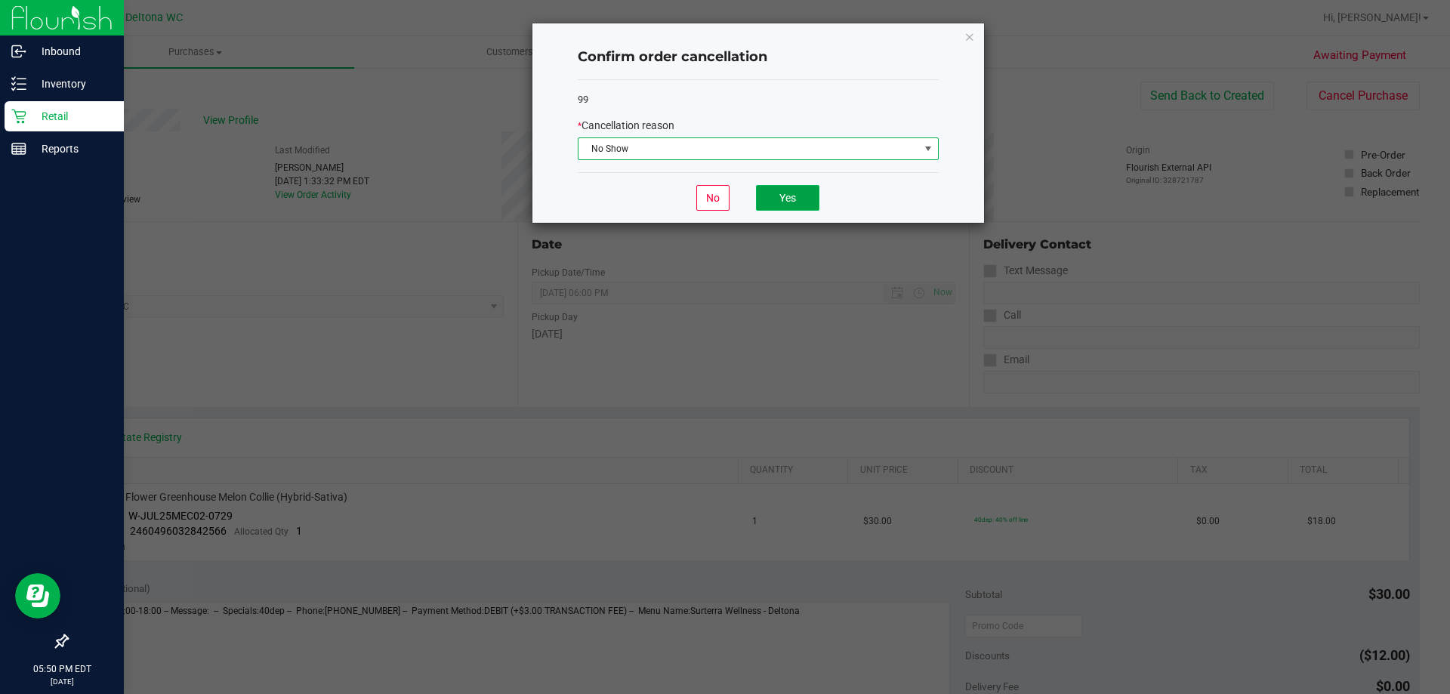
click at [797, 202] on button "Yes" at bounding box center [787, 198] width 63 height 26
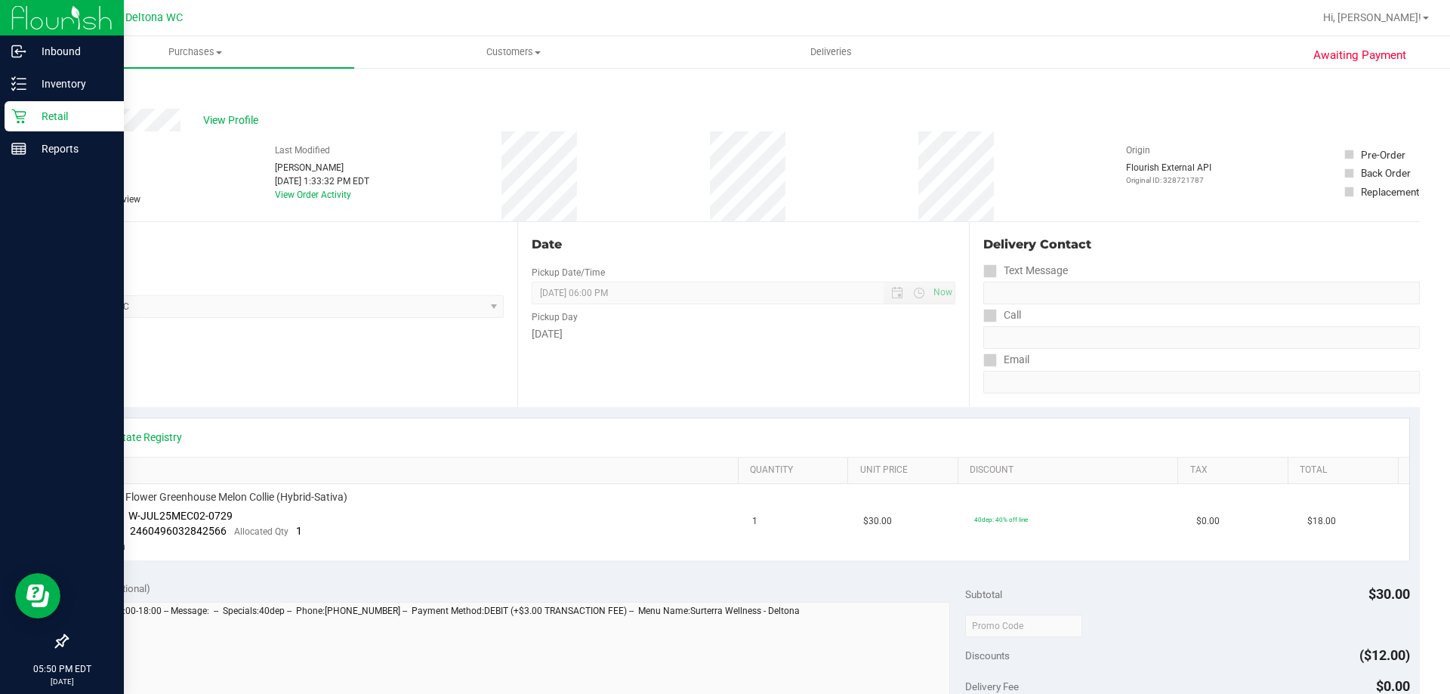
click at [76, 90] on link "Back" at bounding box center [77, 90] width 23 height 11
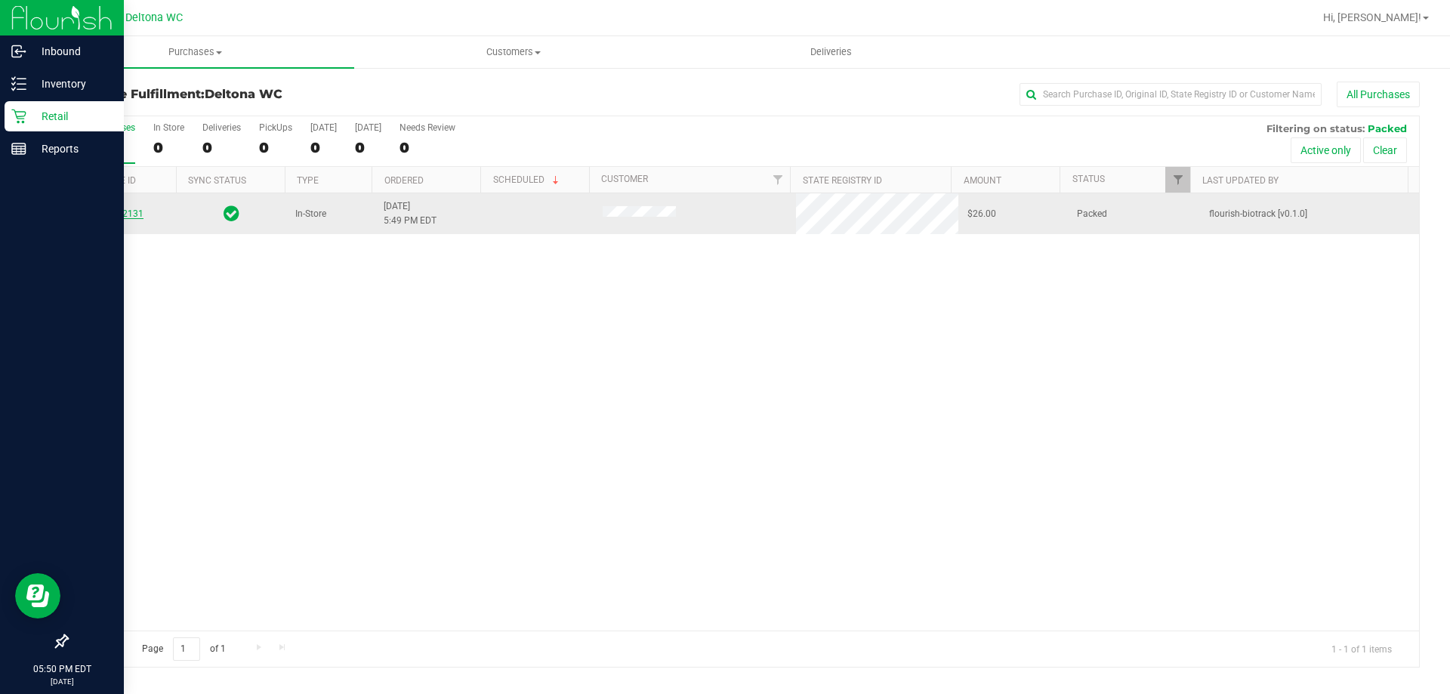
click at [135, 211] on link "12022131" at bounding box center [122, 213] width 42 height 11
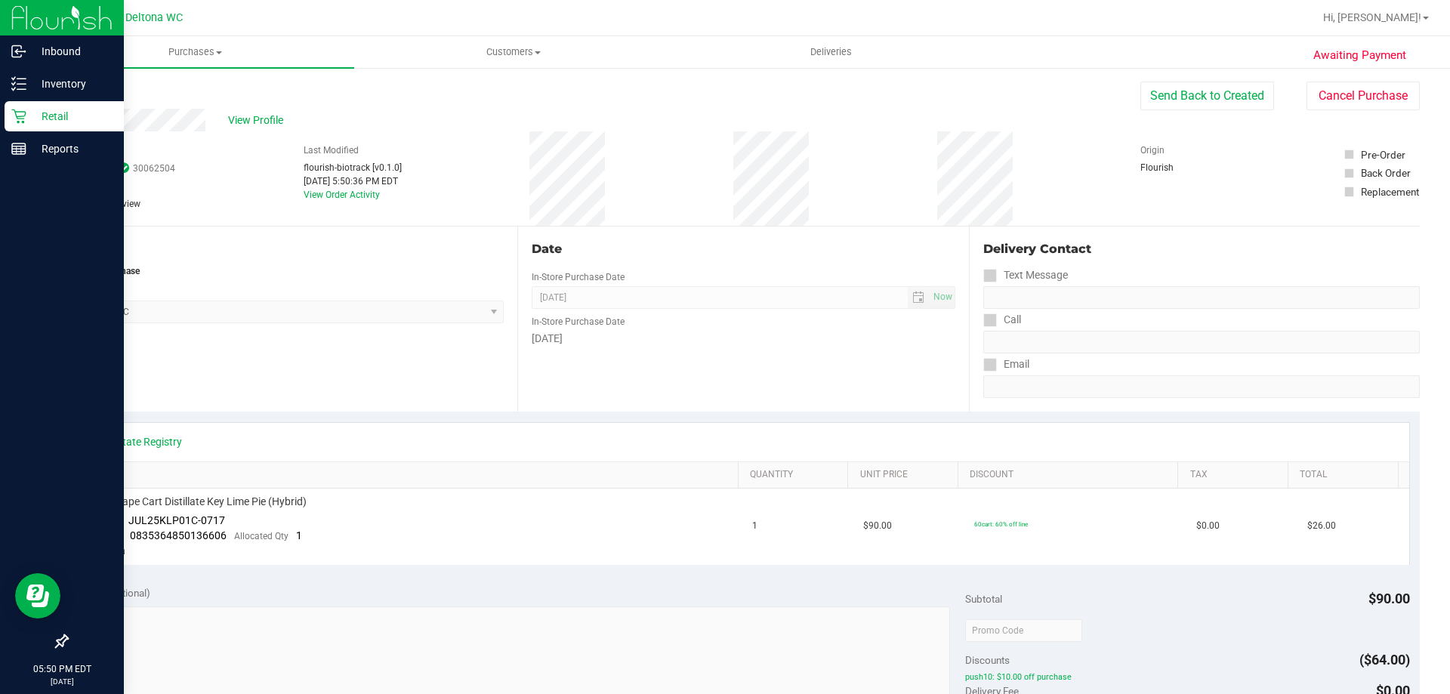
click at [1359, 78] on div "Awaiting Payment Back Send Back to Created Cancel Purchase View Profile # 12022…" at bounding box center [742, 647] width 1413 height 1163
click at [1359, 99] on button "Cancel Purchase" at bounding box center [1362, 96] width 113 height 29
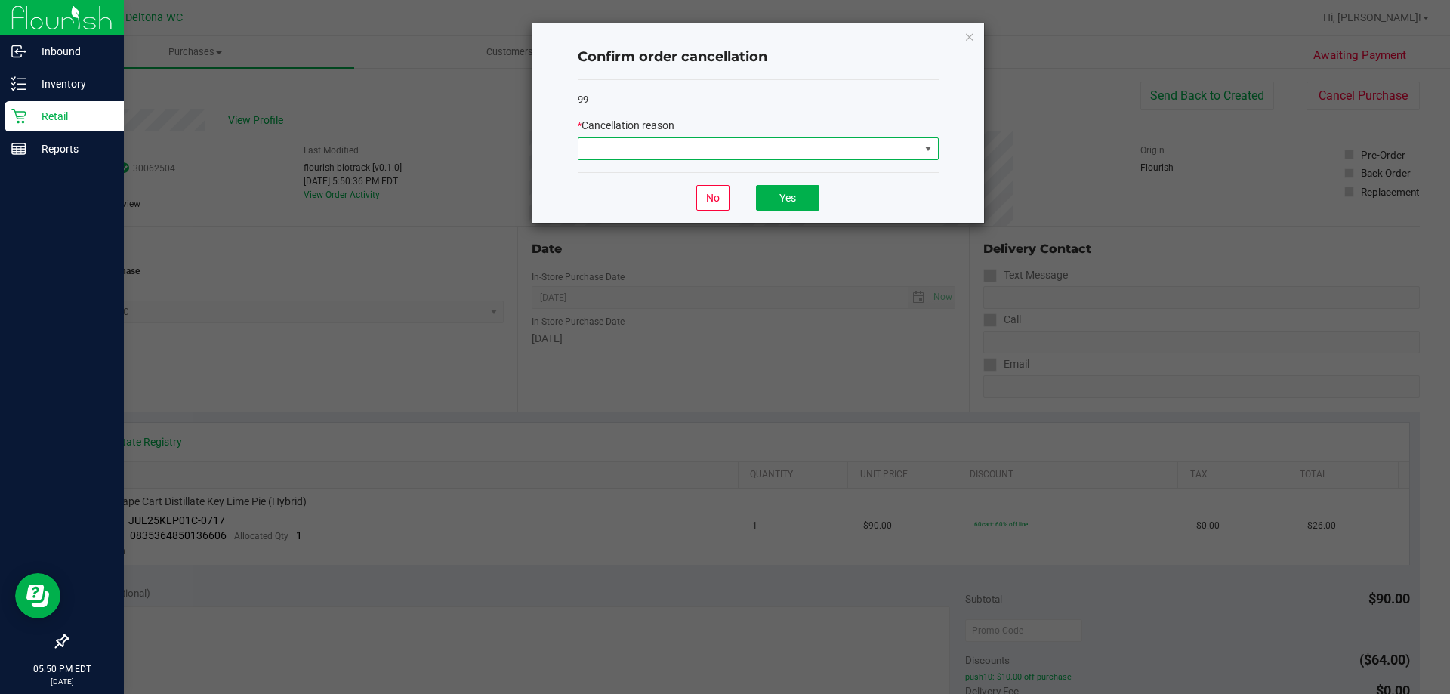
click at [897, 142] on span at bounding box center [748, 148] width 341 height 21
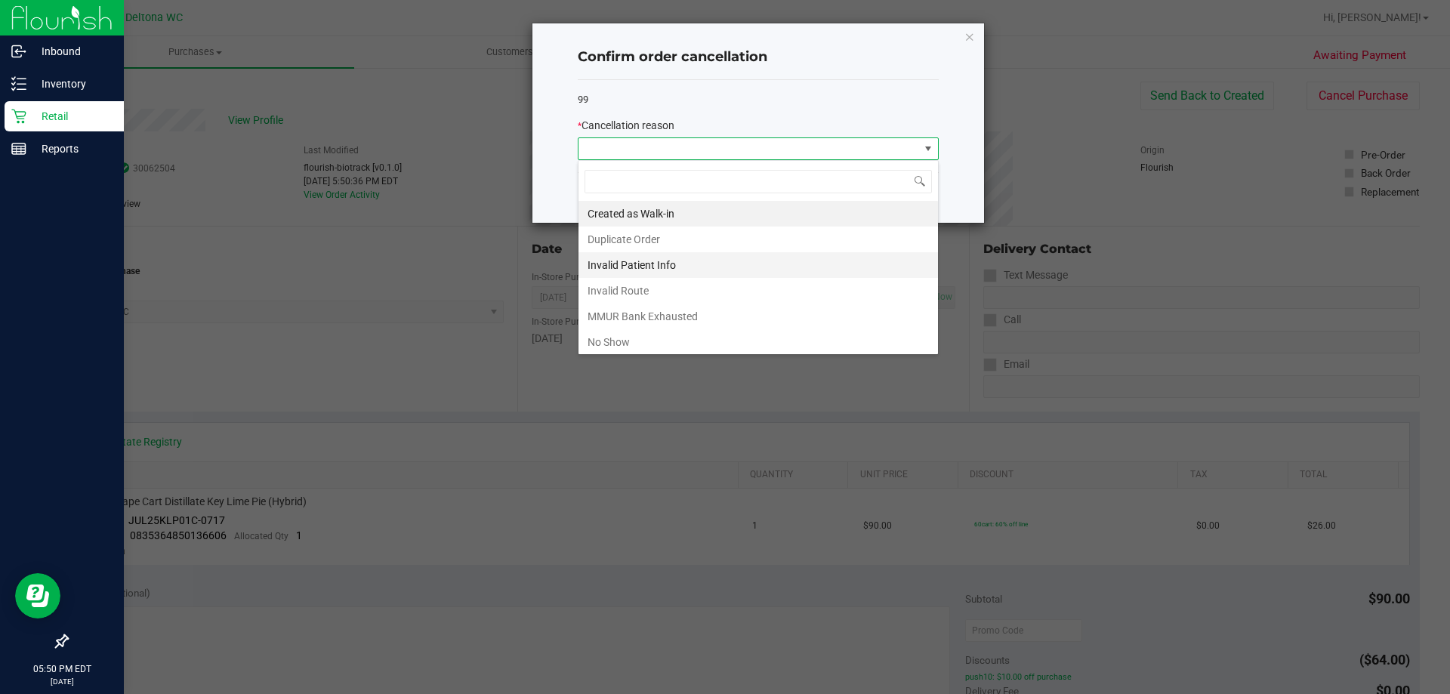
scroll to position [23, 361]
click at [798, 343] on li "No Show" at bounding box center [757, 342] width 359 height 26
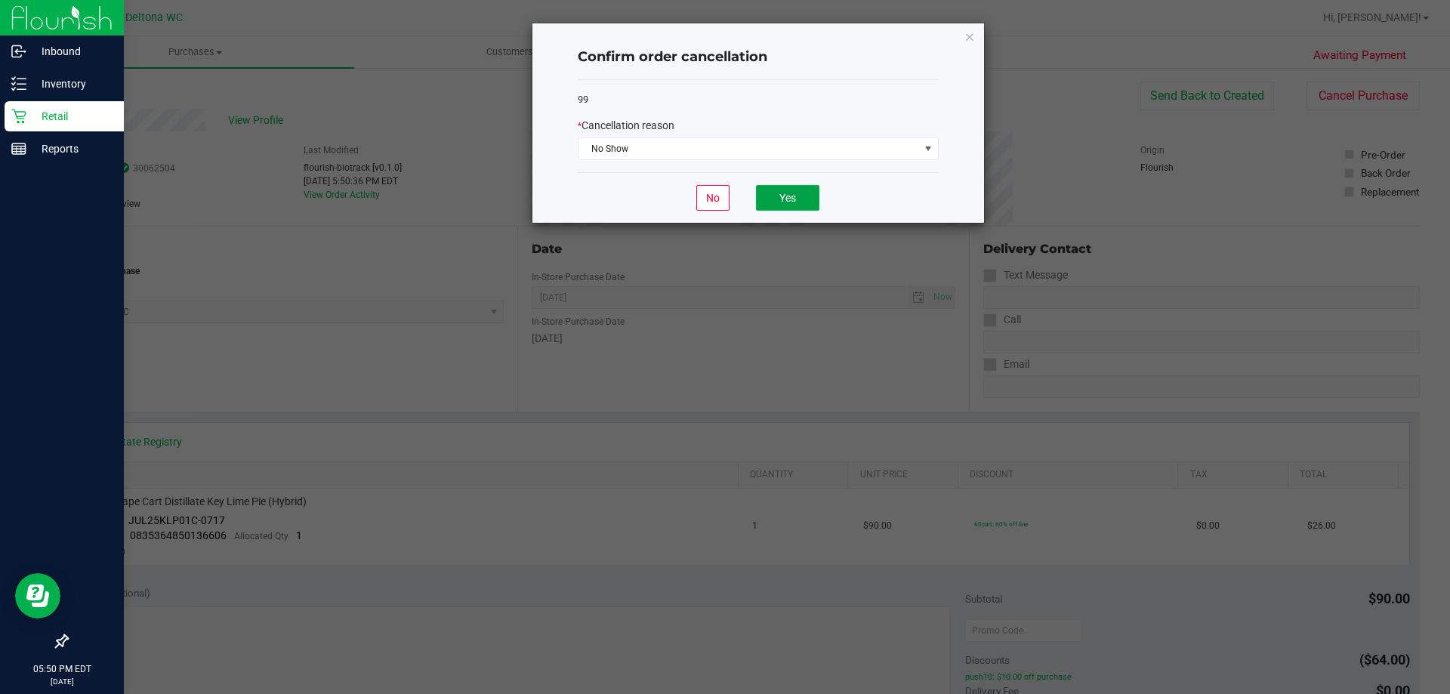
click at [794, 205] on button "Yes" at bounding box center [787, 198] width 63 height 26
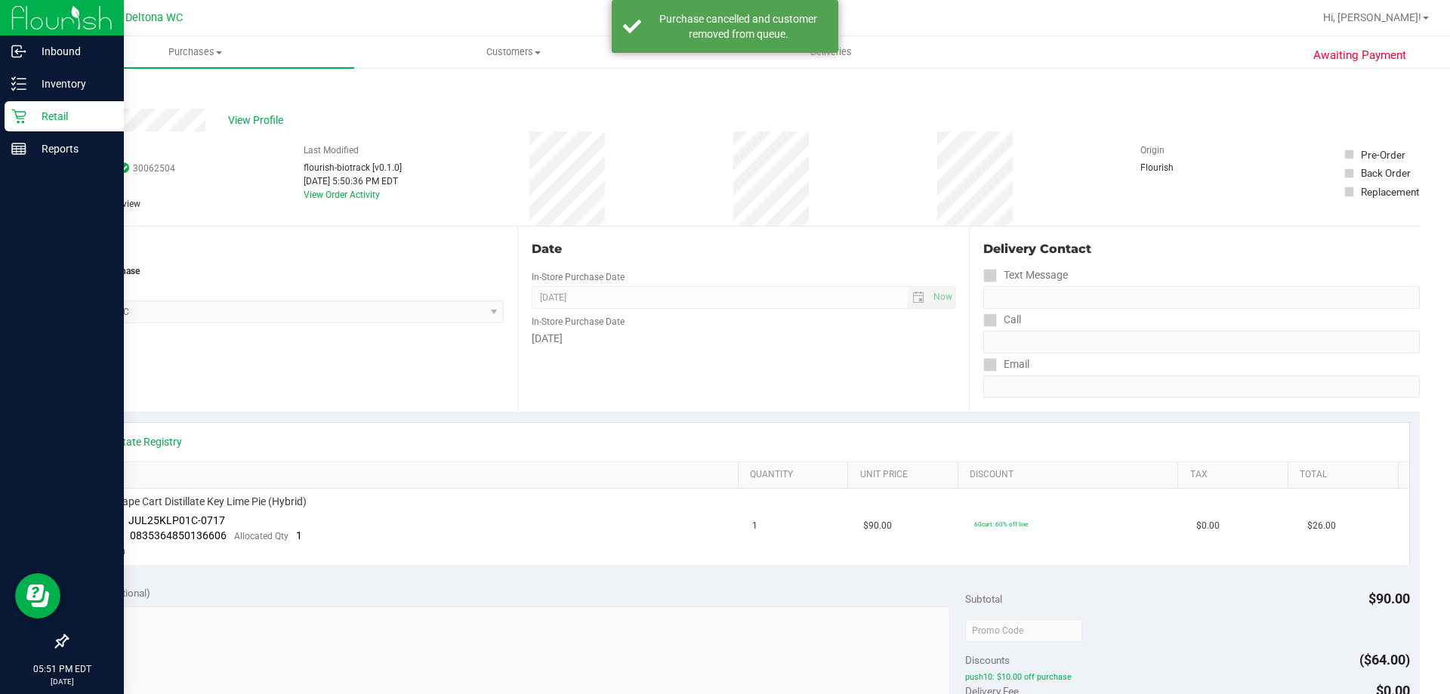
click at [84, 91] on link "Back" at bounding box center [77, 90] width 23 height 11
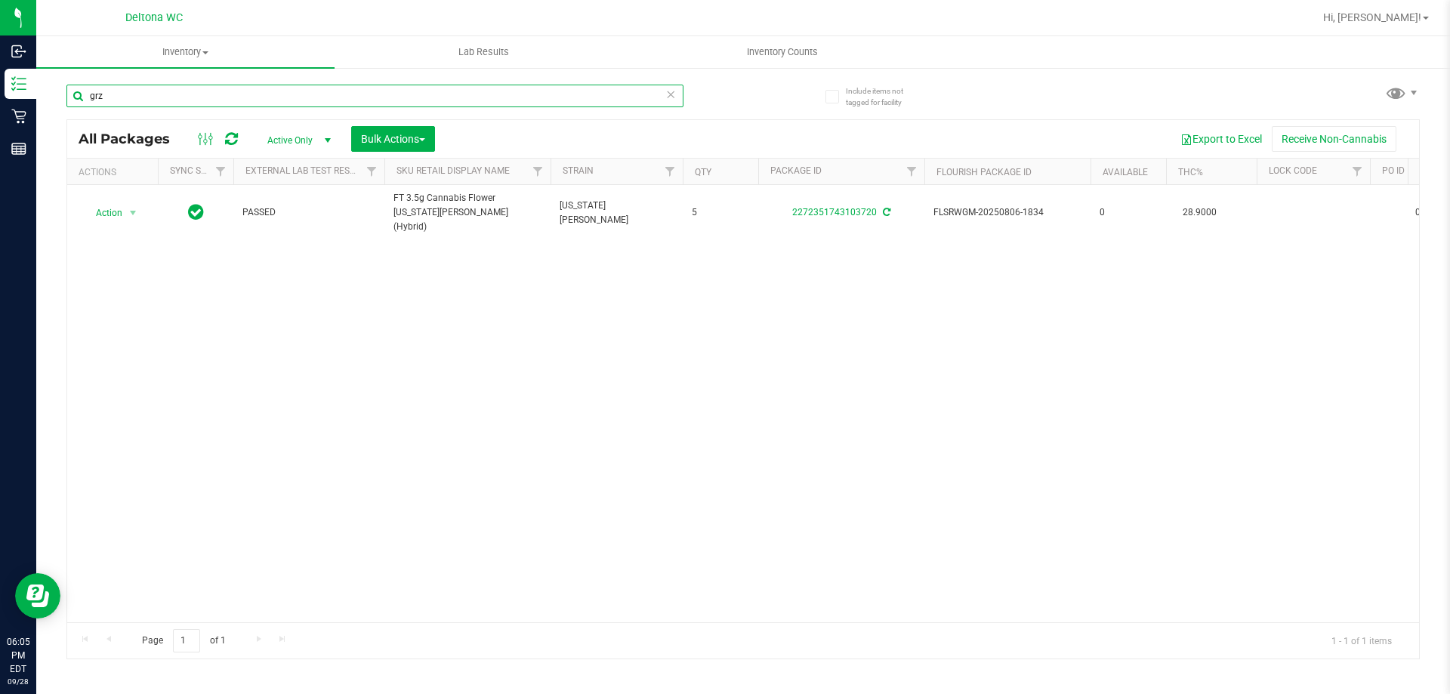
click at [432, 90] on input "grz" at bounding box center [374, 96] width 617 height 23
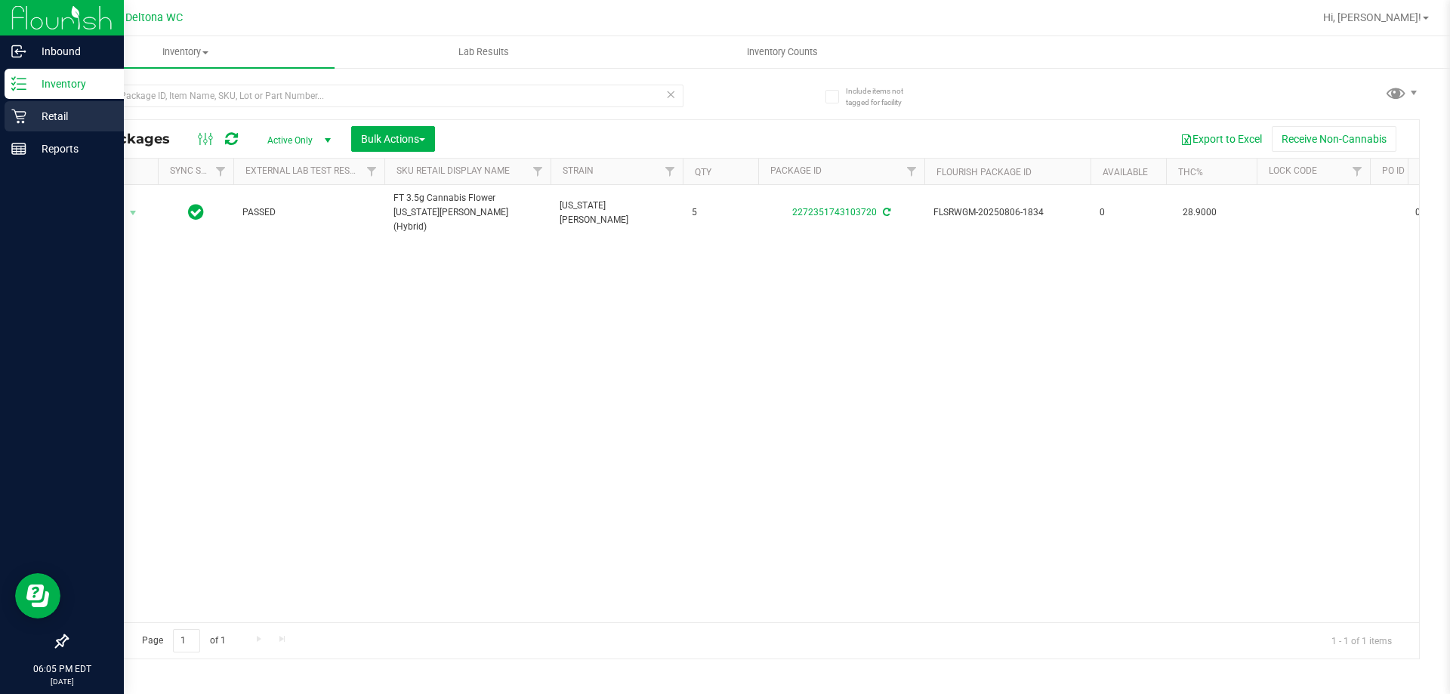
click at [35, 122] on p "Retail" at bounding box center [71, 116] width 91 height 18
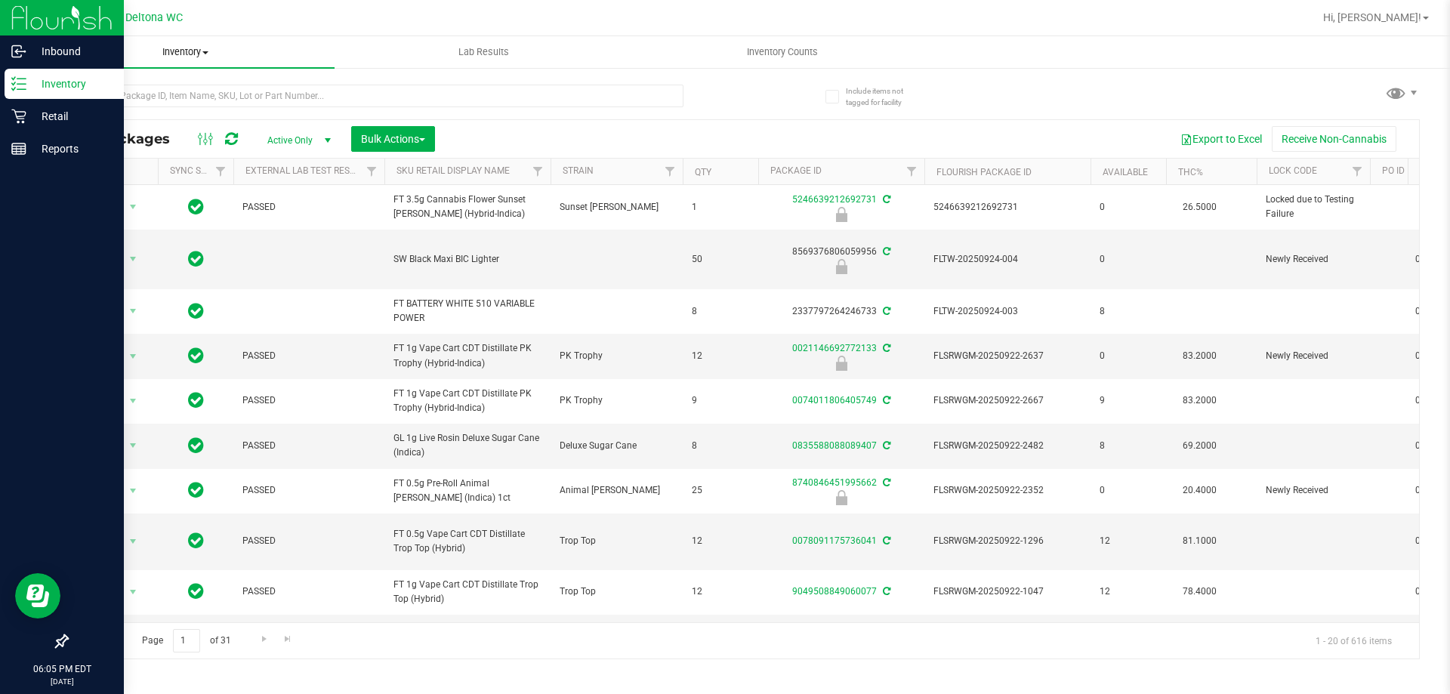
click at [180, 51] on span "Inventory" at bounding box center [185, 52] width 298 height 14
click at [8, 112] on div "Retail" at bounding box center [64, 116] width 119 height 30
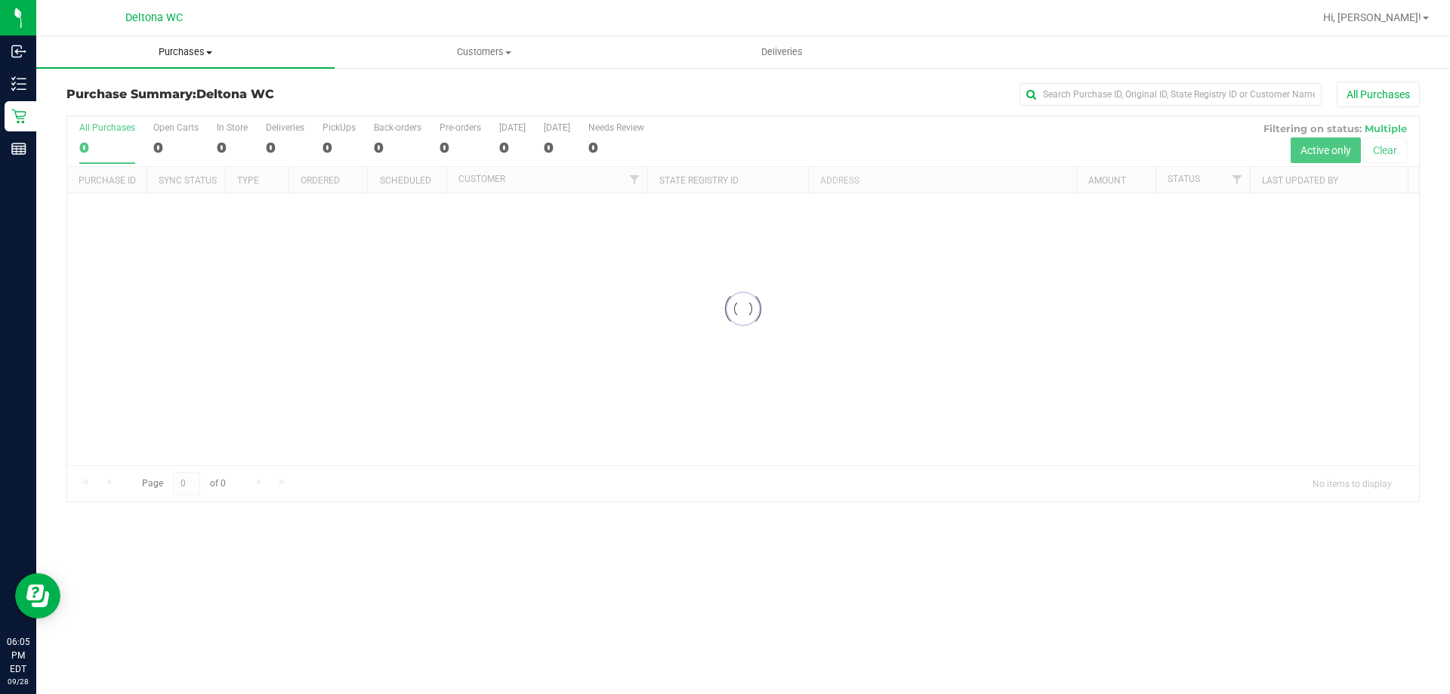
click at [167, 60] on uib-tab-heading "Purchases Summary of purchases Fulfillment All purchases" at bounding box center [185, 52] width 298 height 32
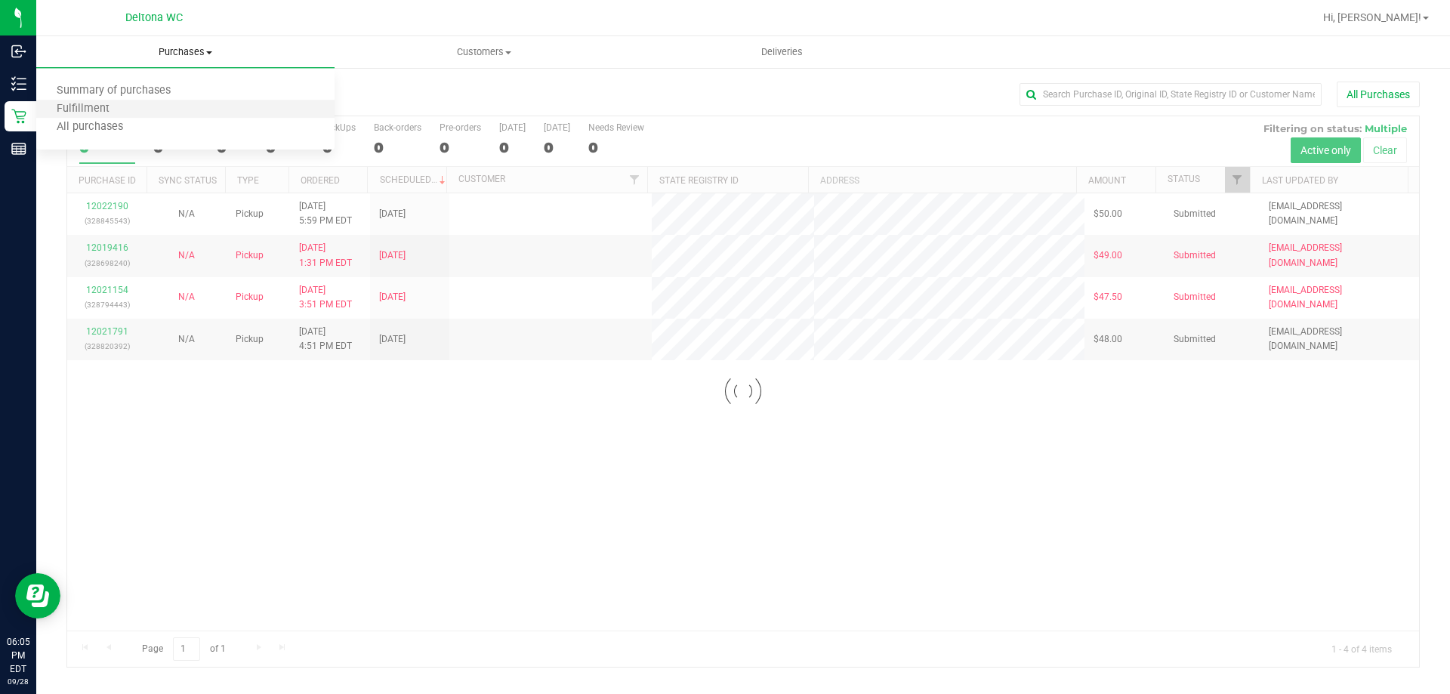
click at [168, 107] on li "Fulfillment" at bounding box center [185, 109] width 298 height 18
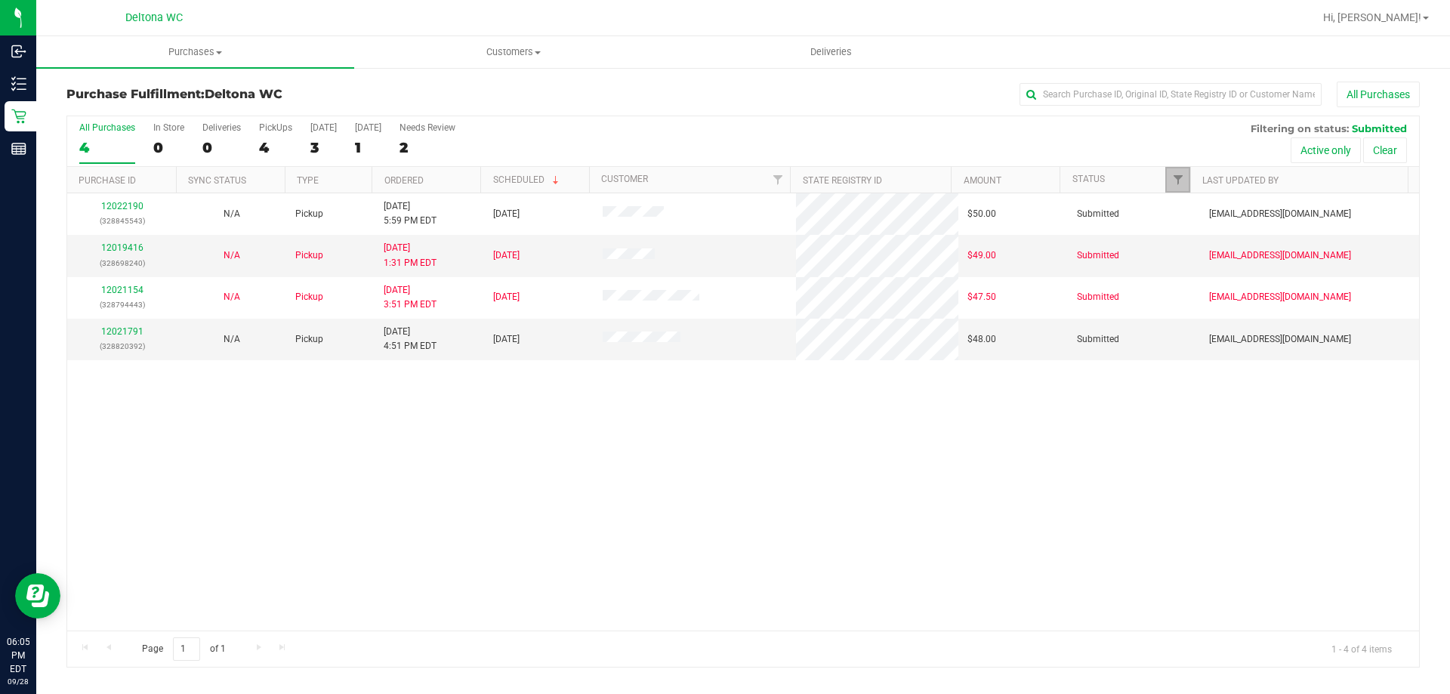
click at [1165, 174] on link "Filter" at bounding box center [1177, 180] width 25 height 26
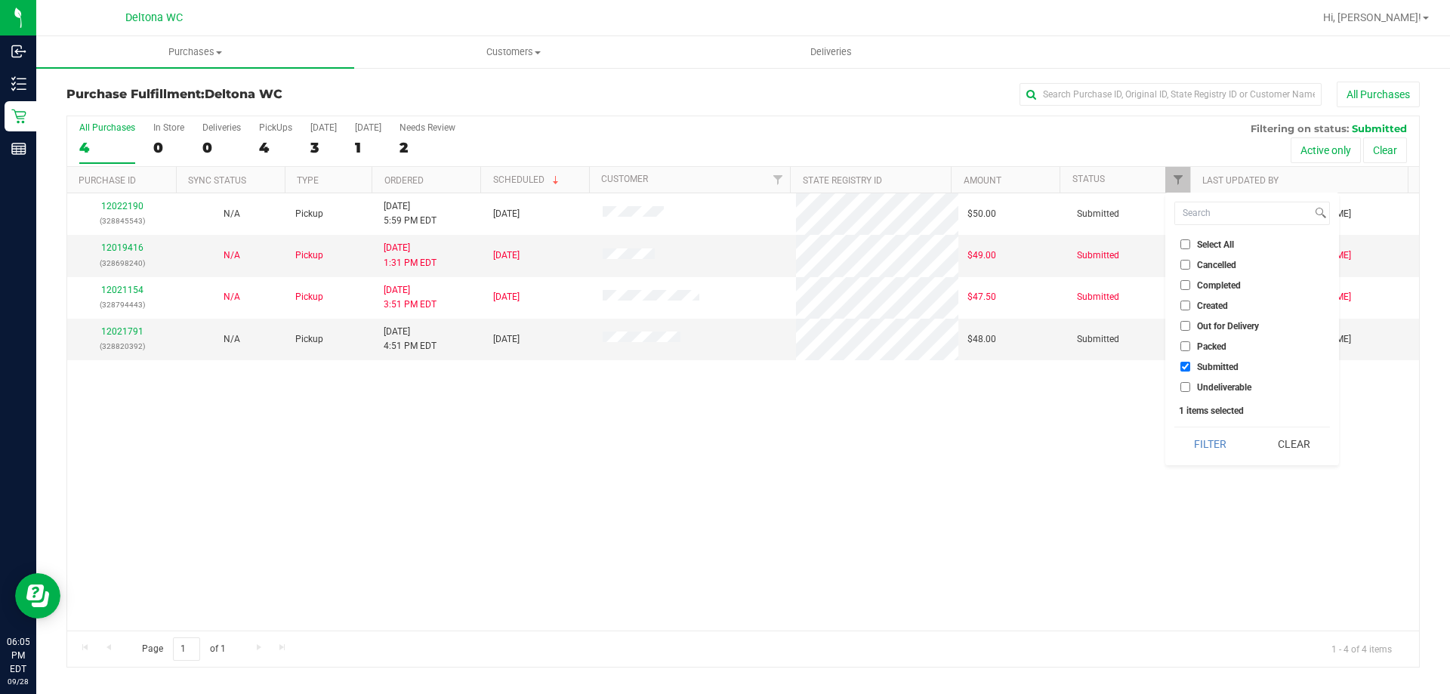
click at [1184, 347] on input "Packed" at bounding box center [1185, 346] width 10 height 10
checkbox input "true"
click at [1184, 357] on ul "Select All Cancelled Completed Created Out for Delivery Packed Submitted Undeli…" at bounding box center [1252, 315] width 156 height 159
click at [1187, 368] on input "Submitted" at bounding box center [1185, 367] width 10 height 10
checkbox input "false"
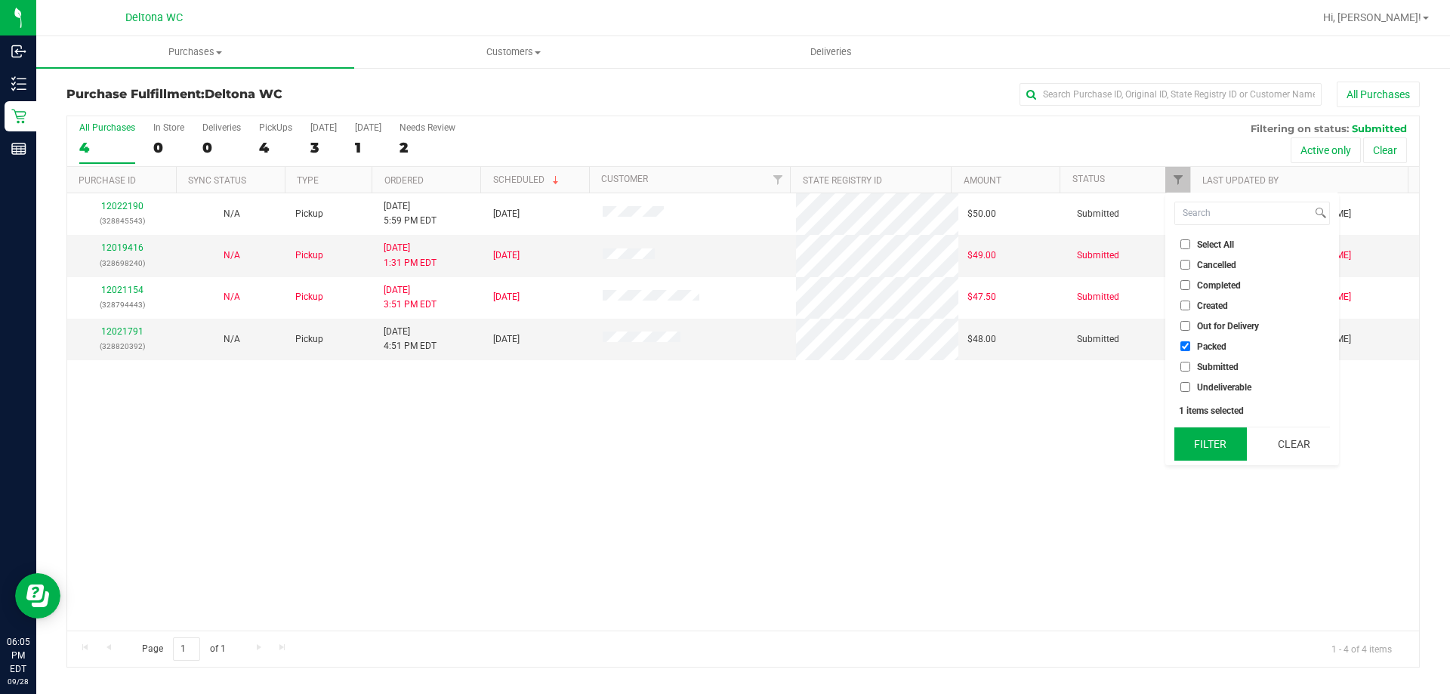
click at [1200, 439] on button "Filter" at bounding box center [1210, 443] width 72 height 33
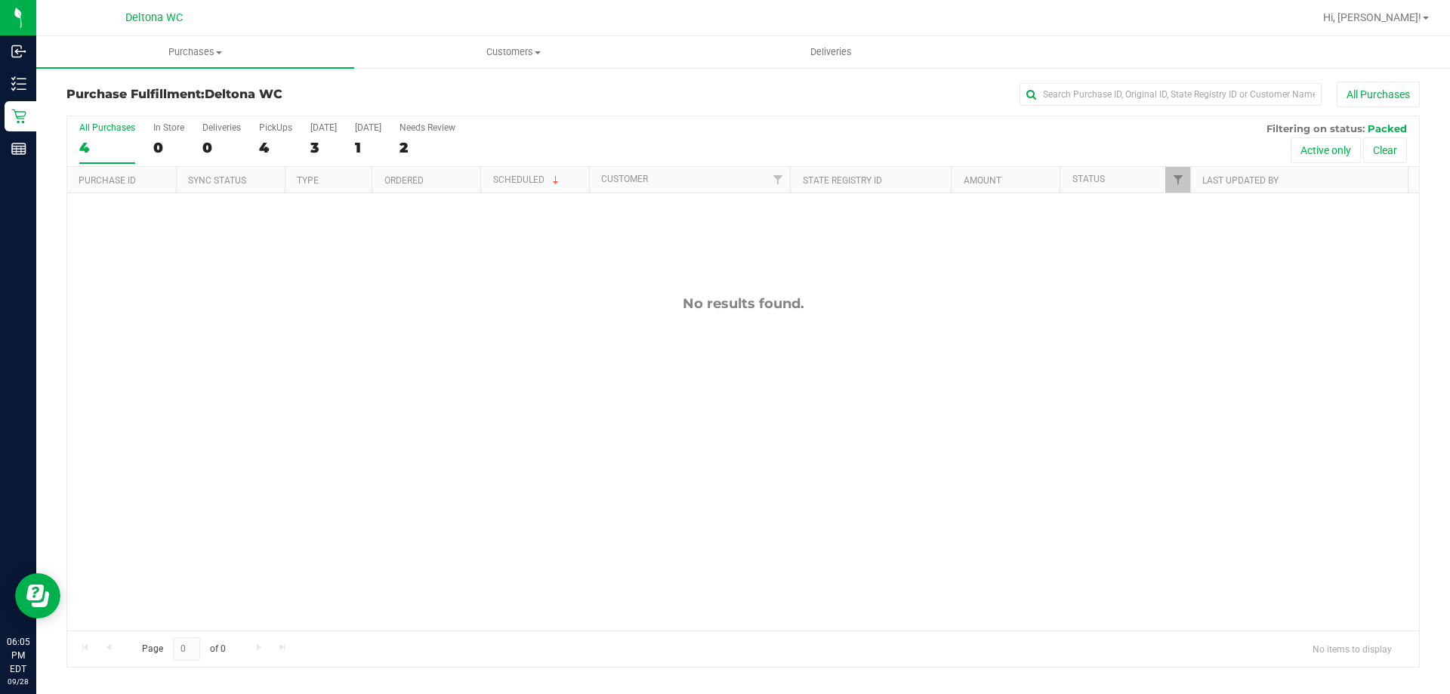
click at [804, 353] on div "No results found." at bounding box center [742, 462] width 1351 height 539
click at [805, 352] on div "No results found." at bounding box center [742, 462] width 1351 height 539
click at [806, 350] on div "No results found." at bounding box center [742, 462] width 1351 height 539
